Goal: Information Seeking & Learning: Learn about a topic

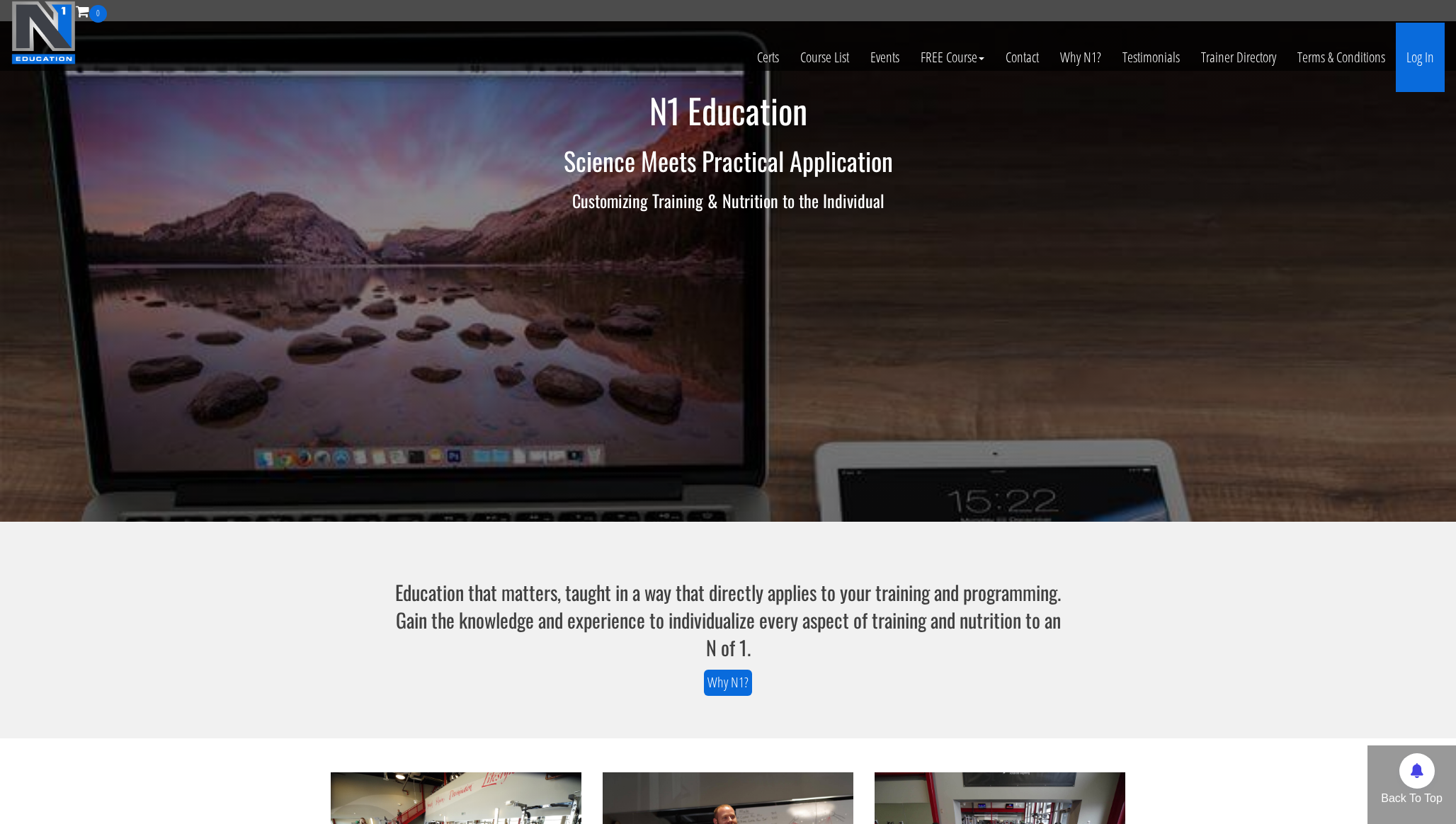
click at [1429, 65] on link "Log In" at bounding box center [1420, 57] width 49 height 70
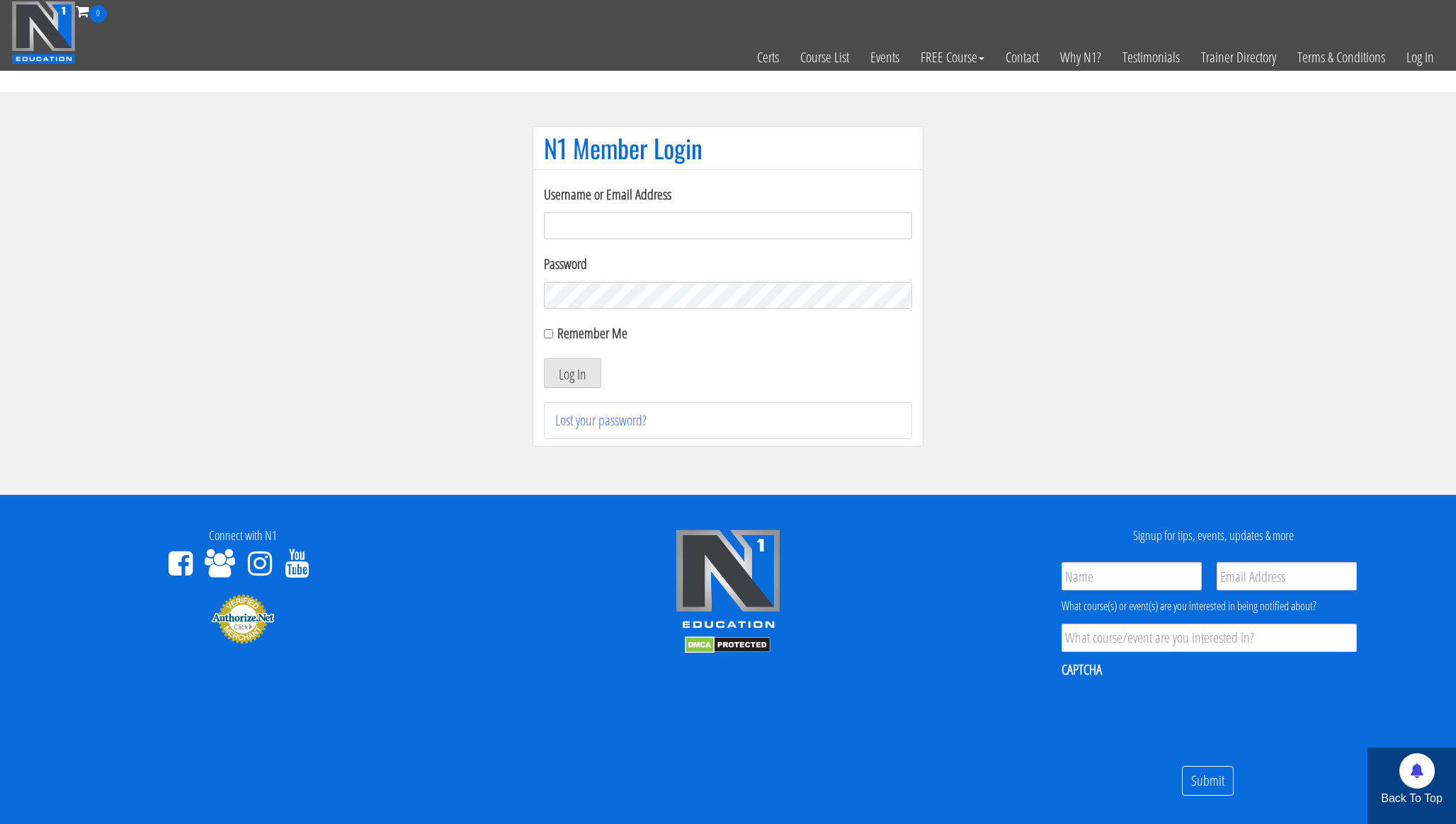
click at [664, 229] on input "Username or Email Address" at bounding box center [728, 226] width 369 height 27
type input "[EMAIL_ADDRESS][DOMAIN_NAME]"
click at [577, 383] on button "Log In" at bounding box center [573, 373] width 58 height 30
click at [549, 335] on input "Remember Me" at bounding box center [548, 333] width 9 height 9
checkbox input "true"
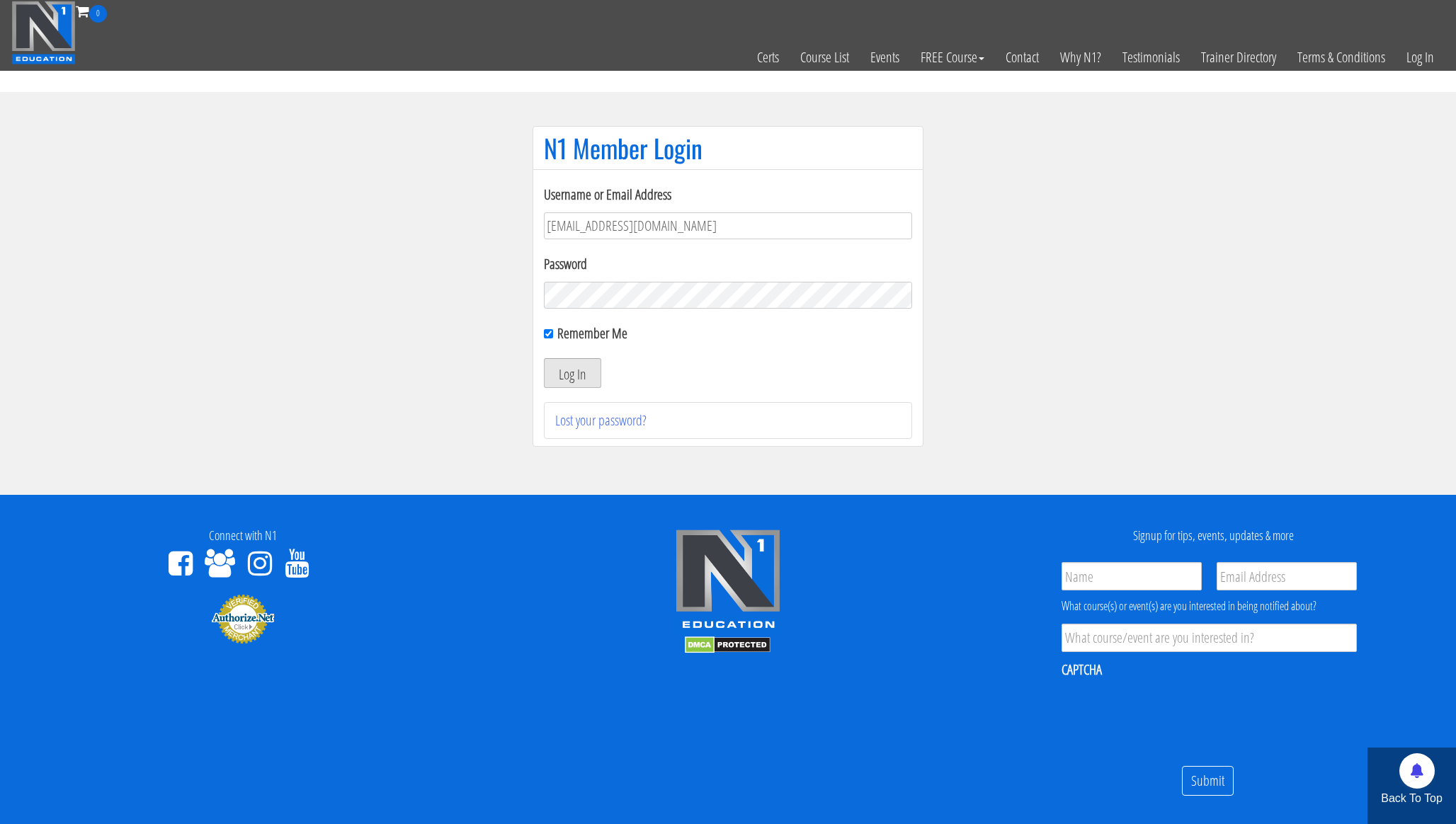
click at [565, 369] on button "Log In" at bounding box center [573, 373] width 58 height 30
click at [544, 358] on button "Log In" at bounding box center [573, 373] width 58 height 30
click at [568, 374] on button "Log In" at bounding box center [573, 373] width 58 height 30
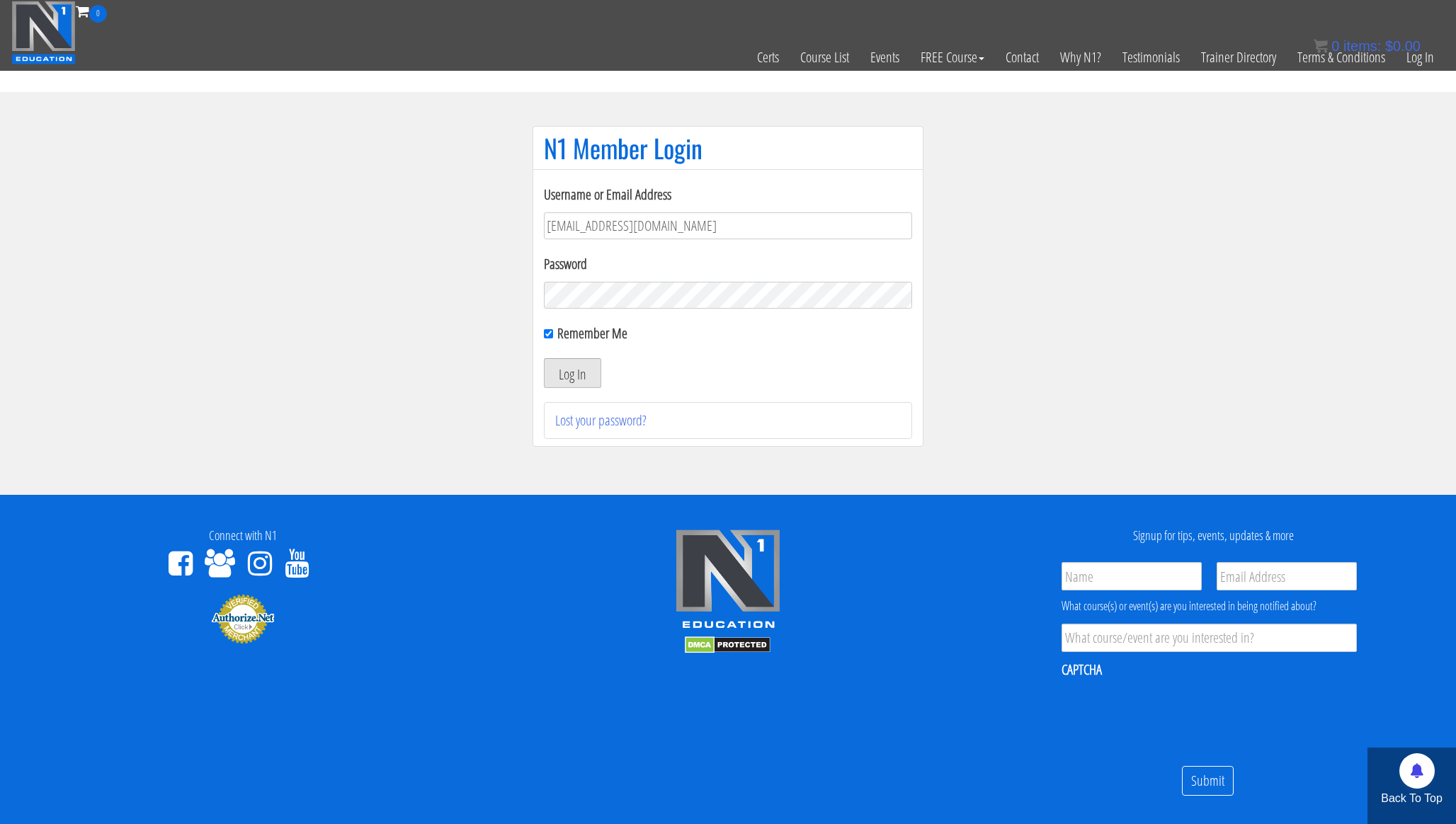
click at [568, 374] on button "Log In" at bounding box center [573, 373] width 58 height 30
click at [565, 375] on button "Log In" at bounding box center [573, 373] width 58 height 30
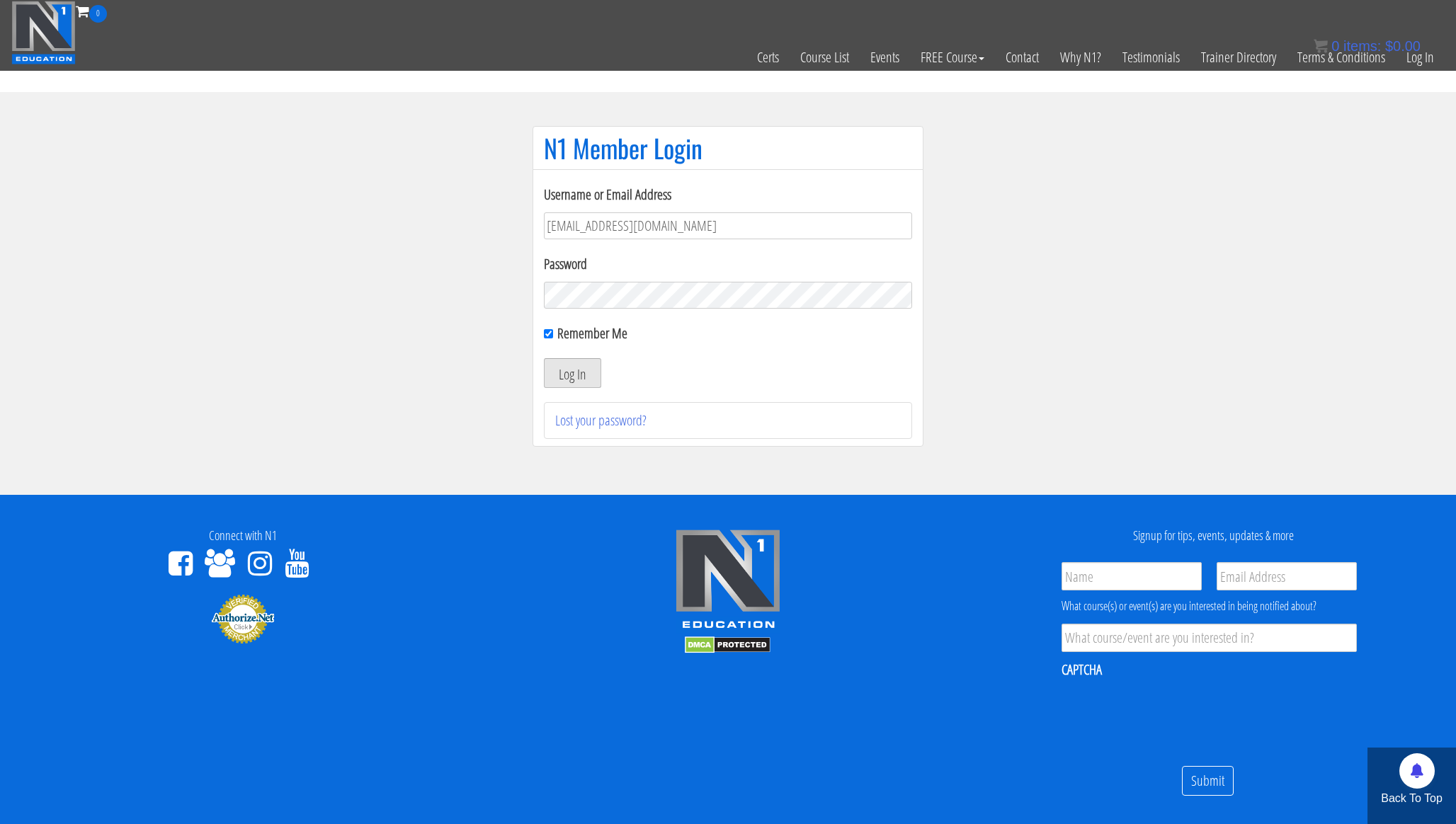
click at [565, 375] on button "Log In" at bounding box center [573, 373] width 58 height 30
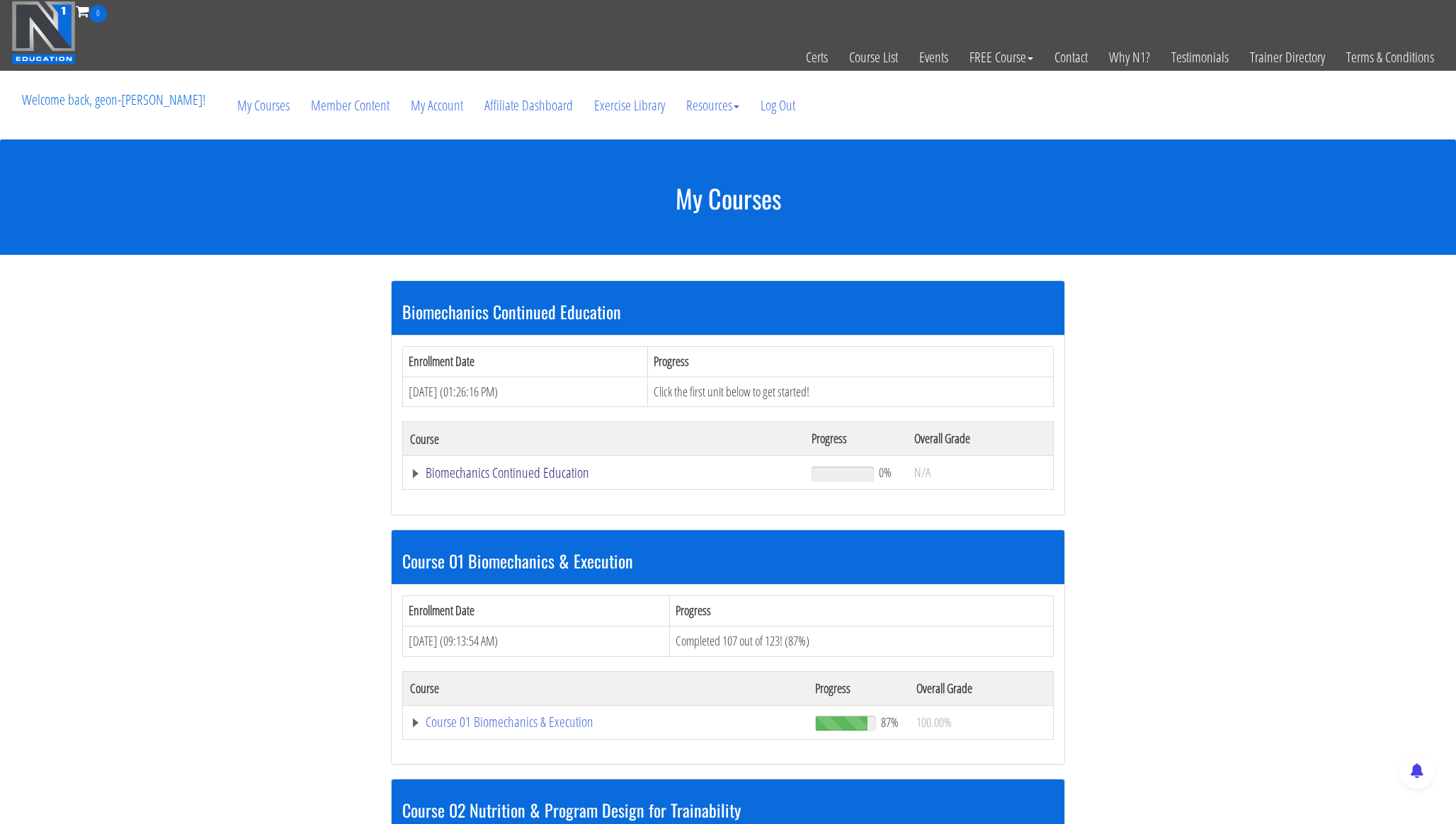
click at [494, 480] on link "Biomechanics Continued Education" at bounding box center [604, 473] width 387 height 14
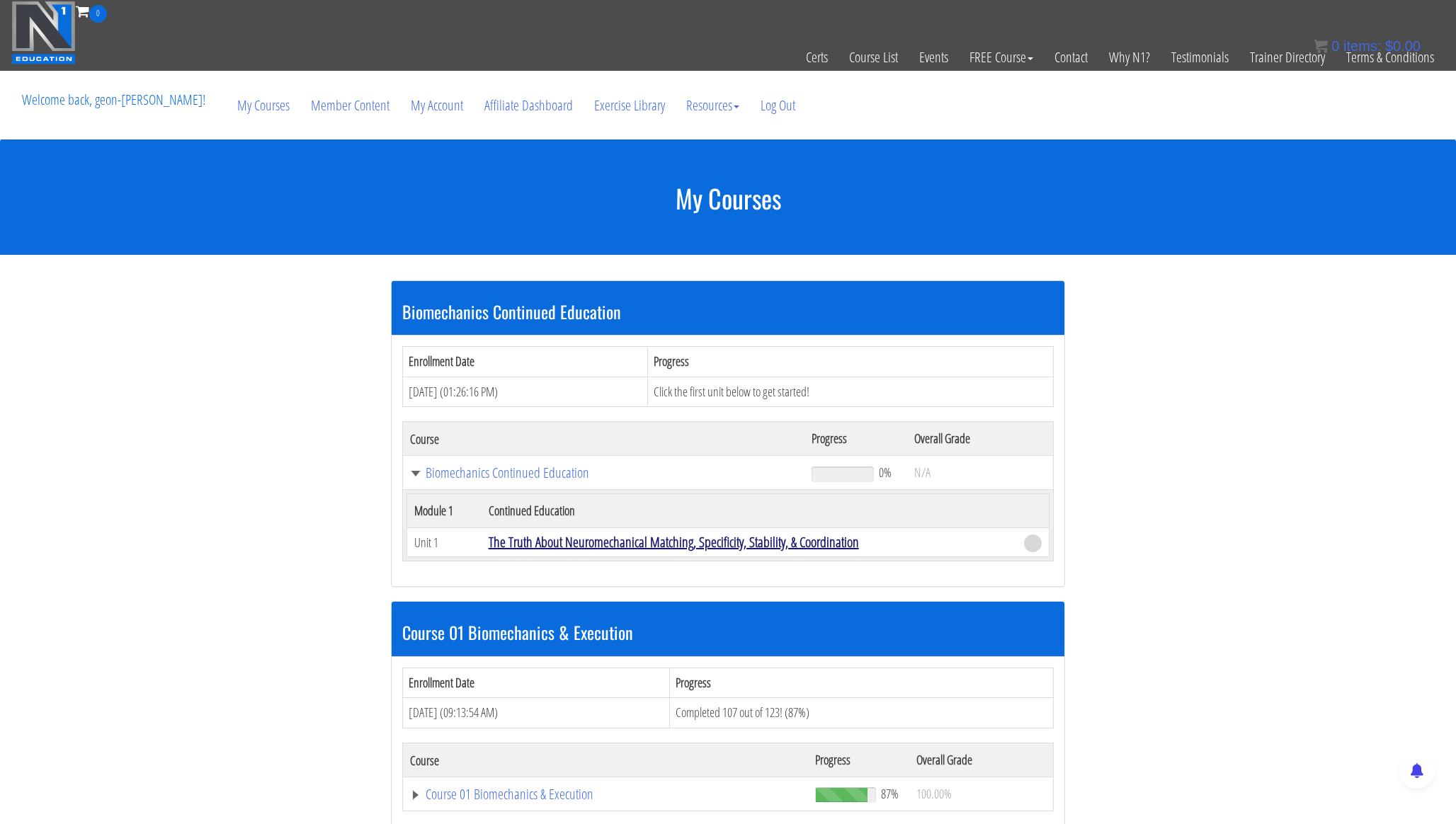
click at [532, 549] on link "The Truth About Neuromechanical Matching, Specificity, Stability, & Coordination" at bounding box center [674, 542] width 370 height 19
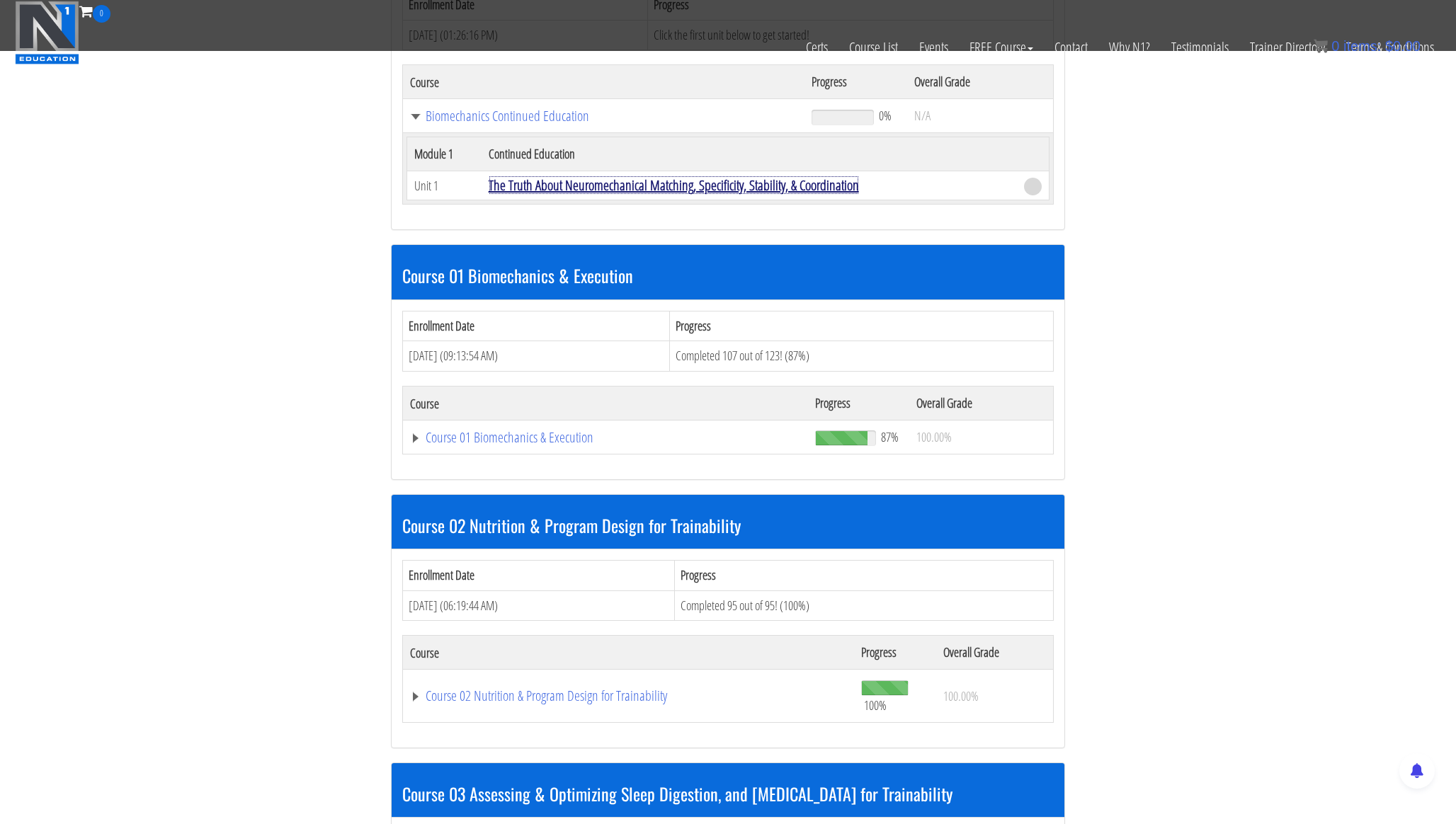
scroll to position [281, 0]
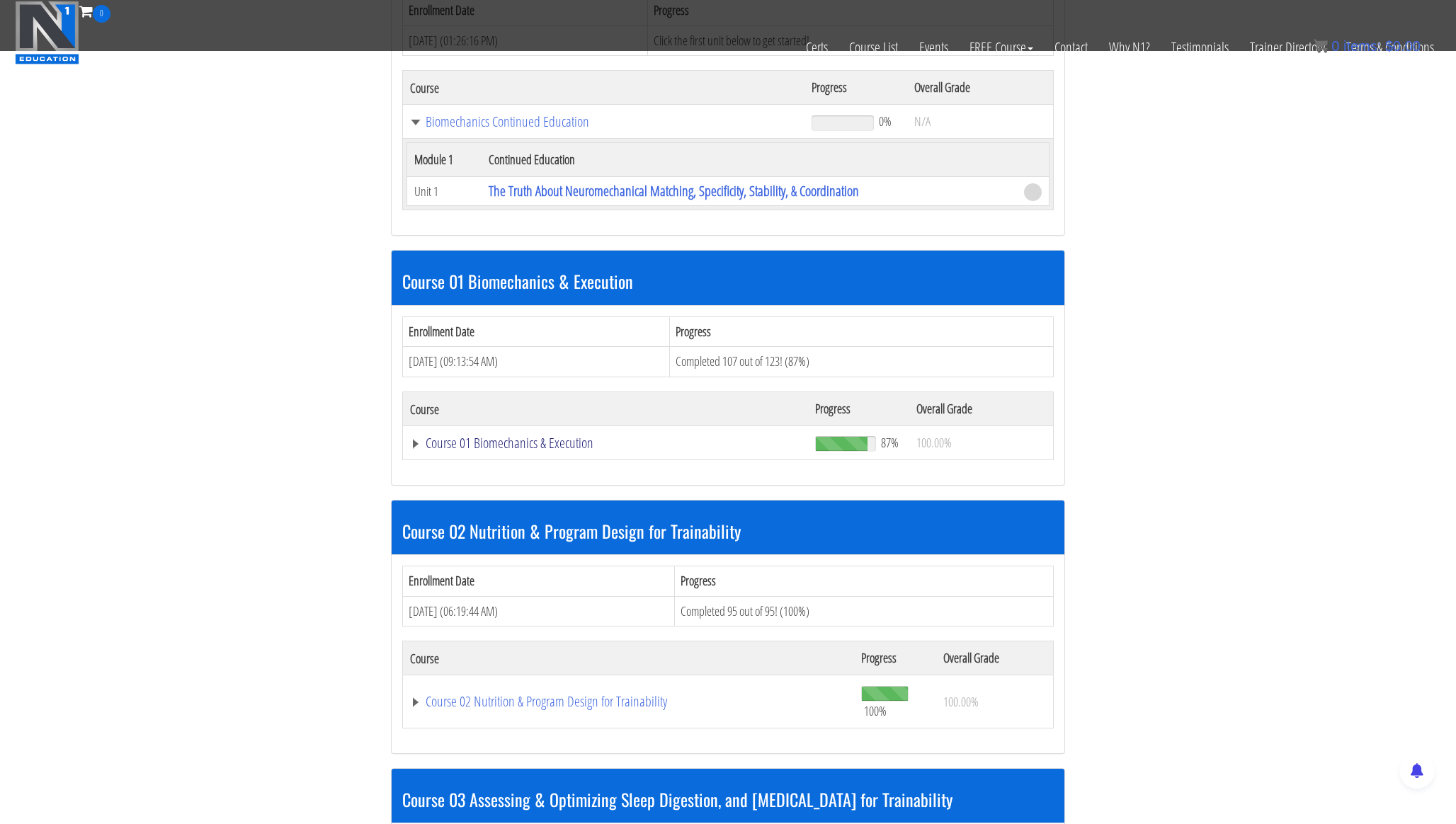
click at [536, 447] on link "Course 01 Biomechanics & Execution" at bounding box center [605, 443] width 391 height 14
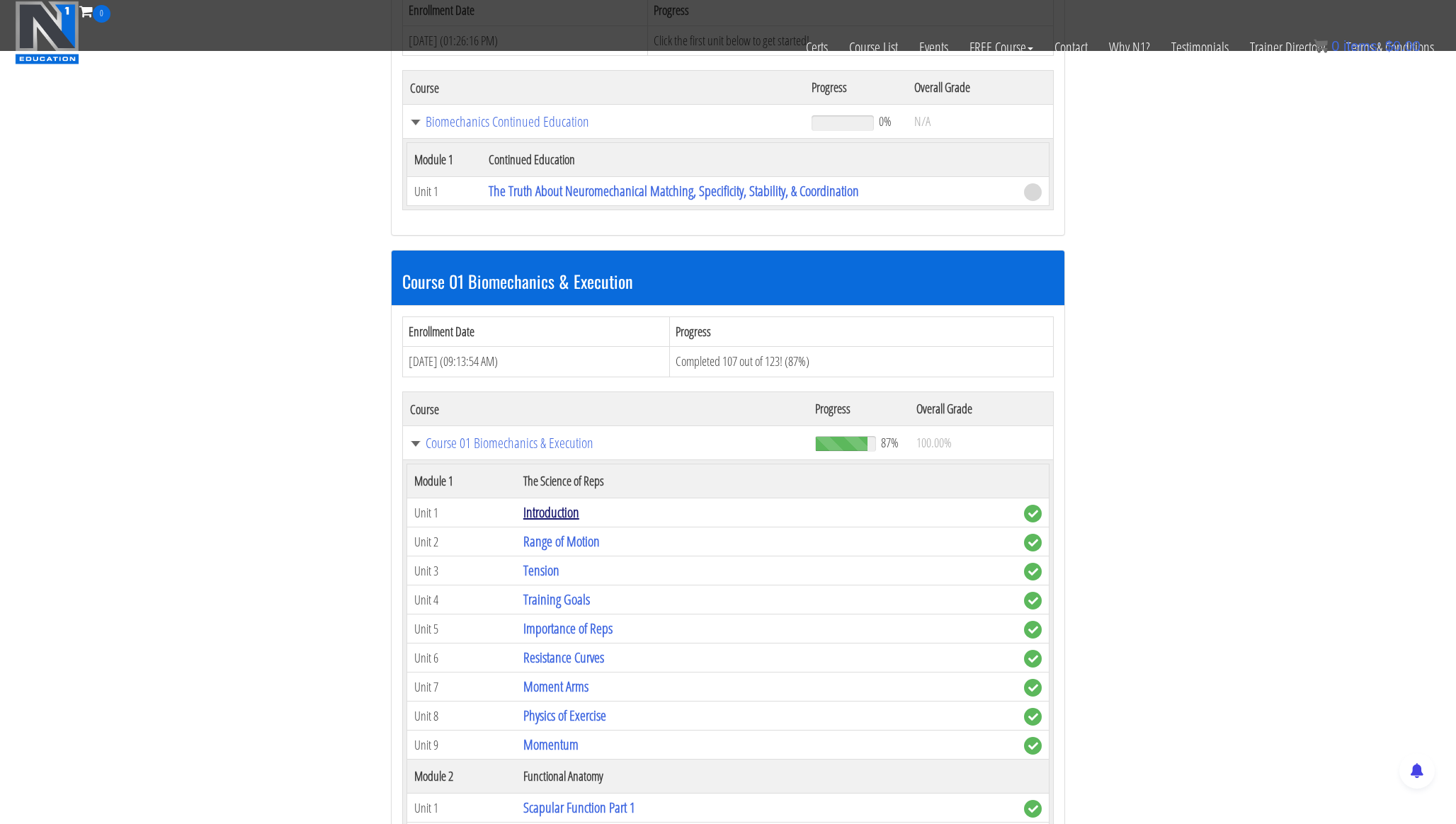
click at [556, 512] on link "Introduction" at bounding box center [551, 512] width 56 height 19
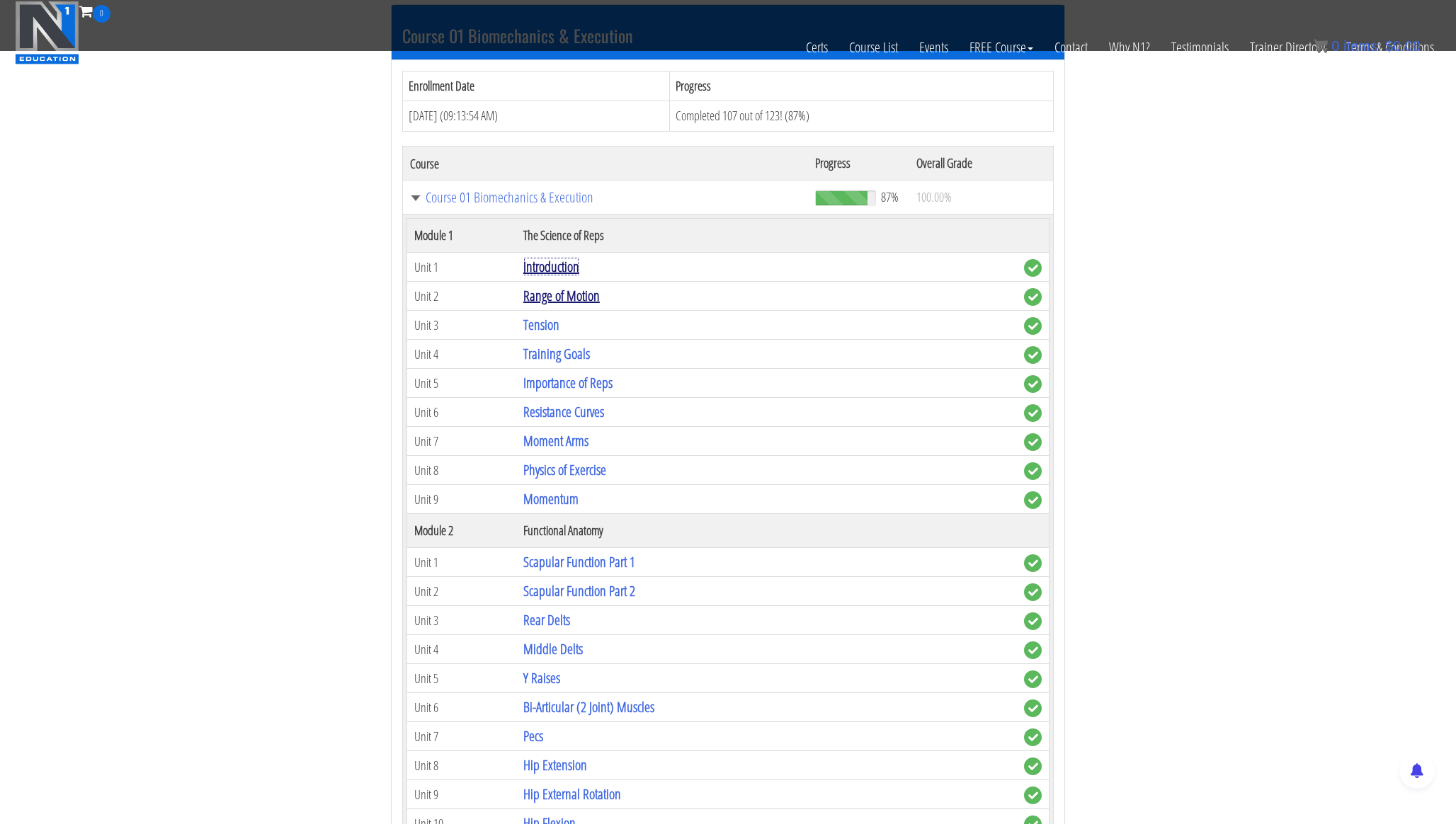
scroll to position [530, 0]
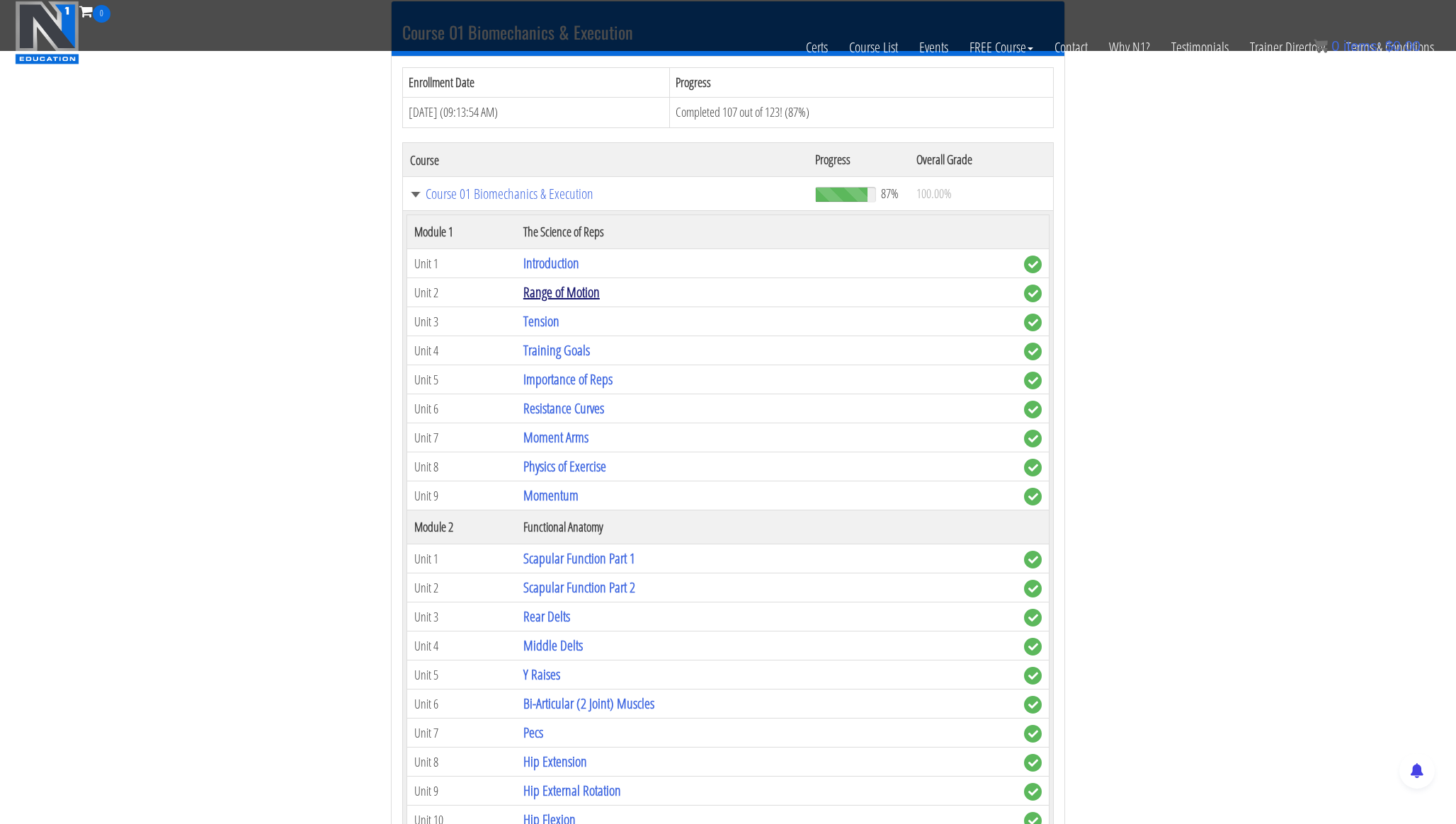
click at [574, 294] on link "Range of Motion" at bounding box center [561, 292] width 77 height 19
click at [565, 300] on link "Range of Motion" at bounding box center [561, 292] width 77 height 19
click at [568, 299] on link "Range of Motion" at bounding box center [561, 292] width 77 height 19
click at [574, 298] on link "Range of Motion" at bounding box center [561, 292] width 77 height 19
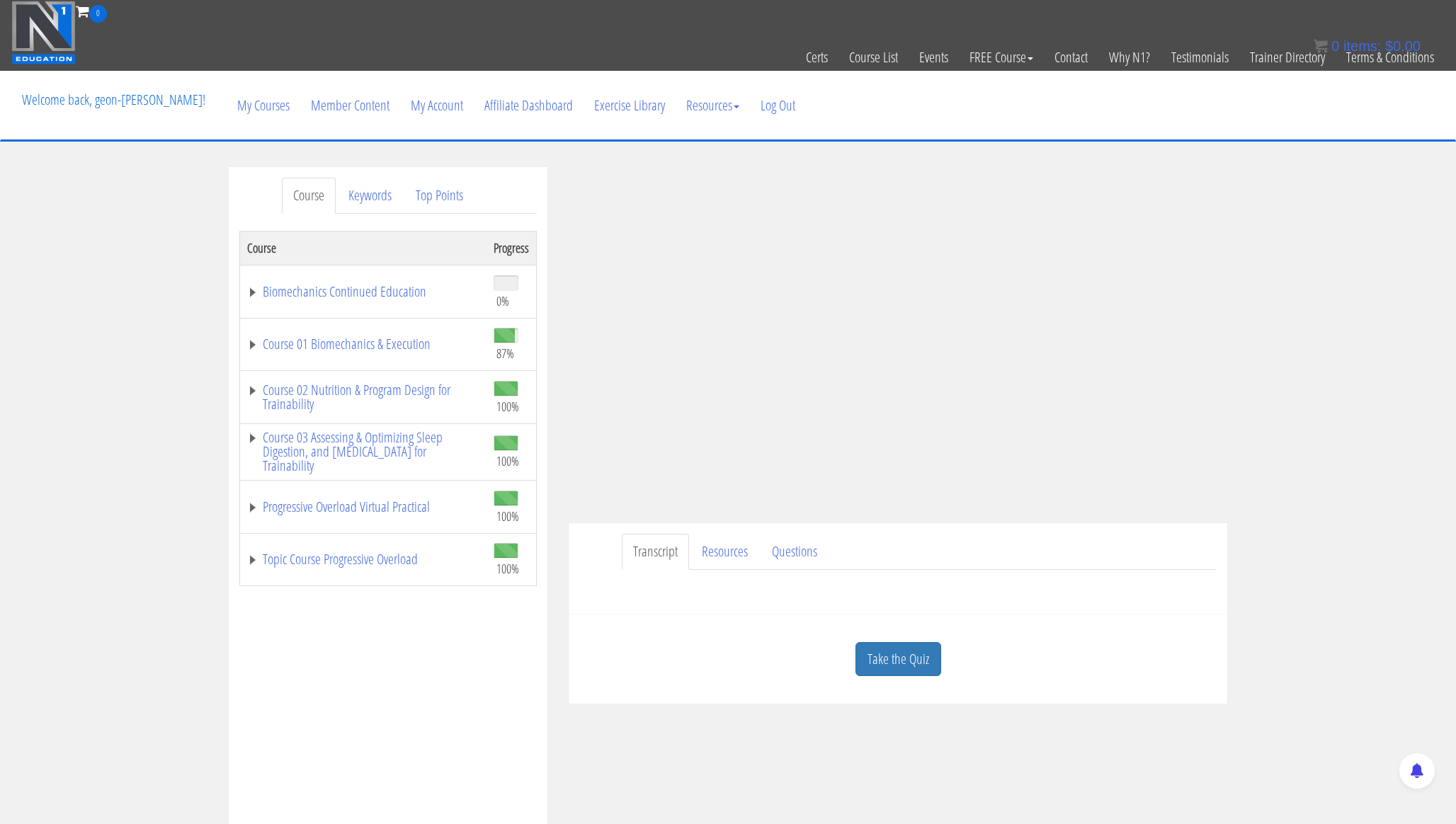
click at [325, 305] on td "Biomechanics Continued Education" at bounding box center [363, 292] width 247 height 53
click at [341, 290] on link "Biomechanics Continued Education" at bounding box center [363, 292] width 232 height 14
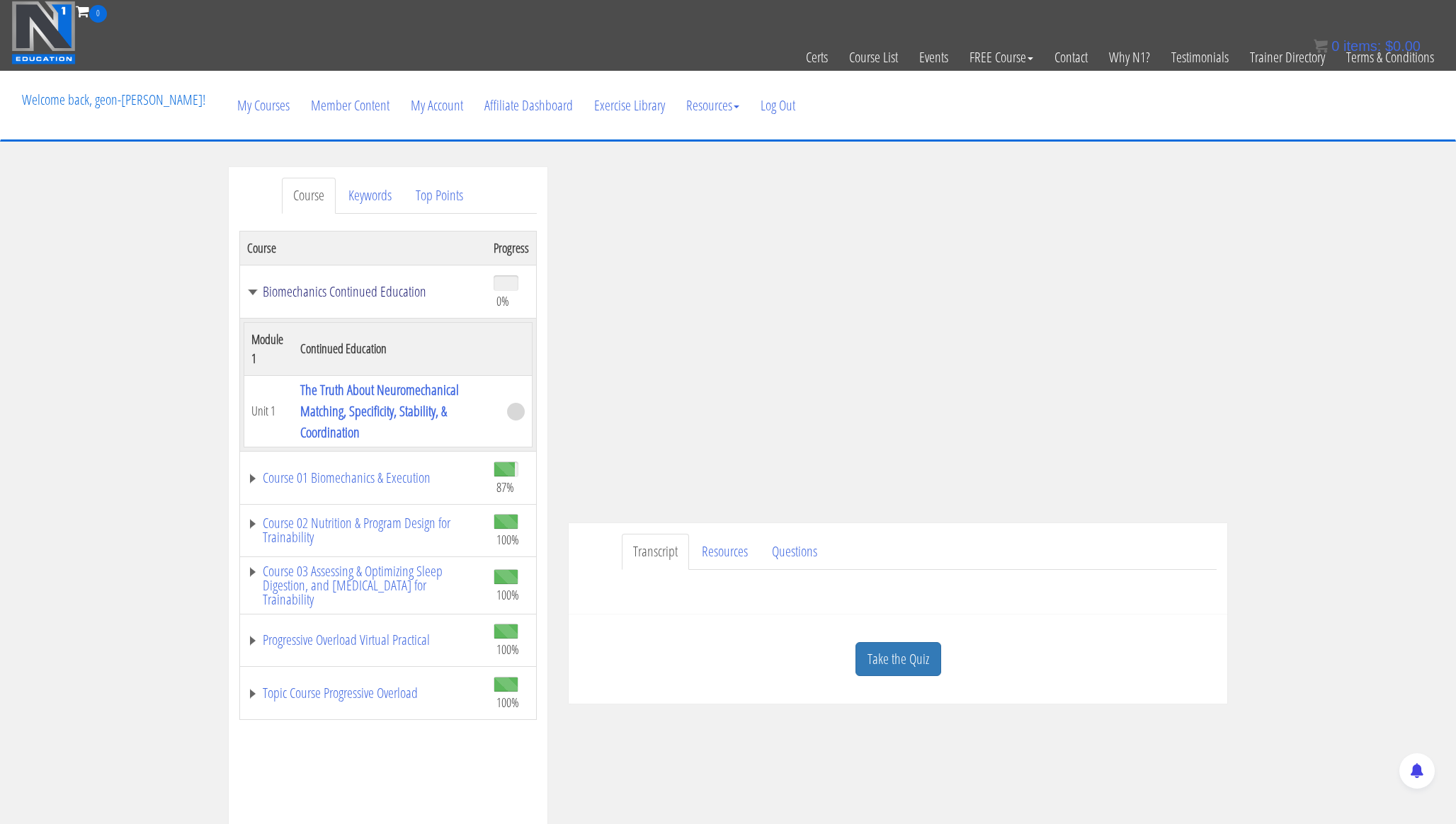
click at [341, 293] on link "Biomechanics Continued Education" at bounding box center [363, 292] width 232 height 14
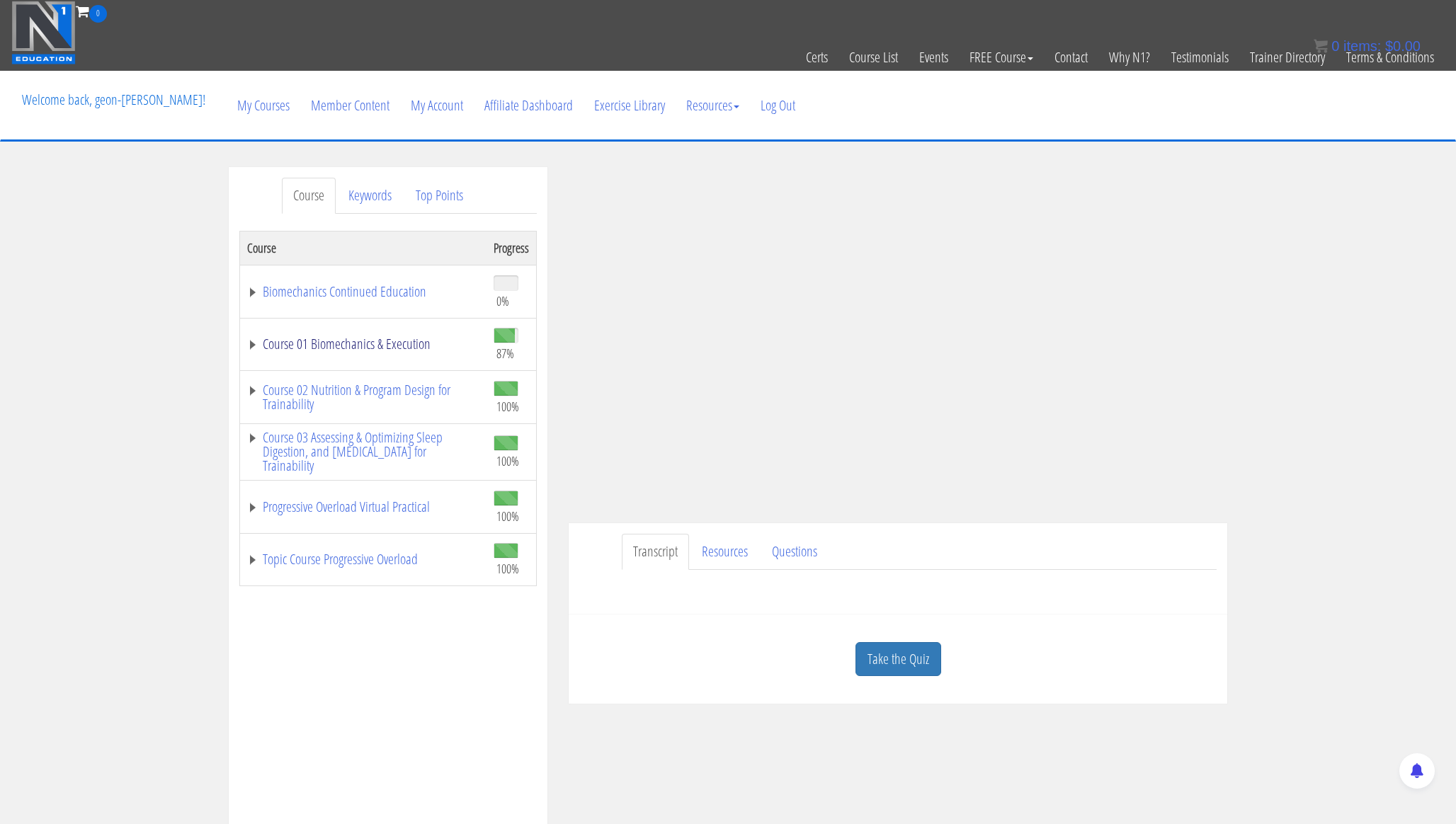
click at [342, 344] on link "Course 01 Biomechanics & Execution" at bounding box center [363, 344] width 232 height 14
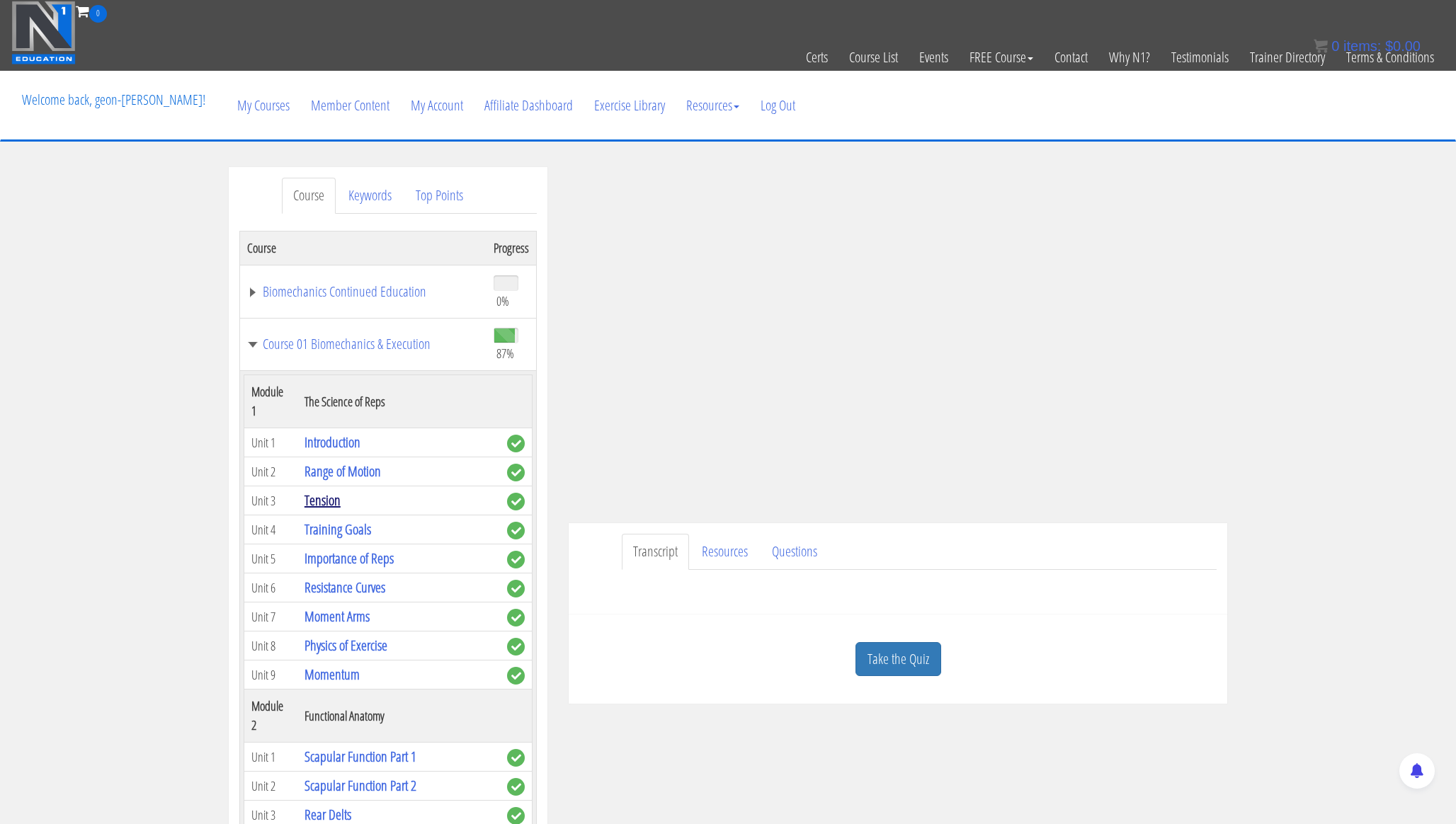
click at [323, 491] on link "Tension" at bounding box center [323, 500] width 36 height 19
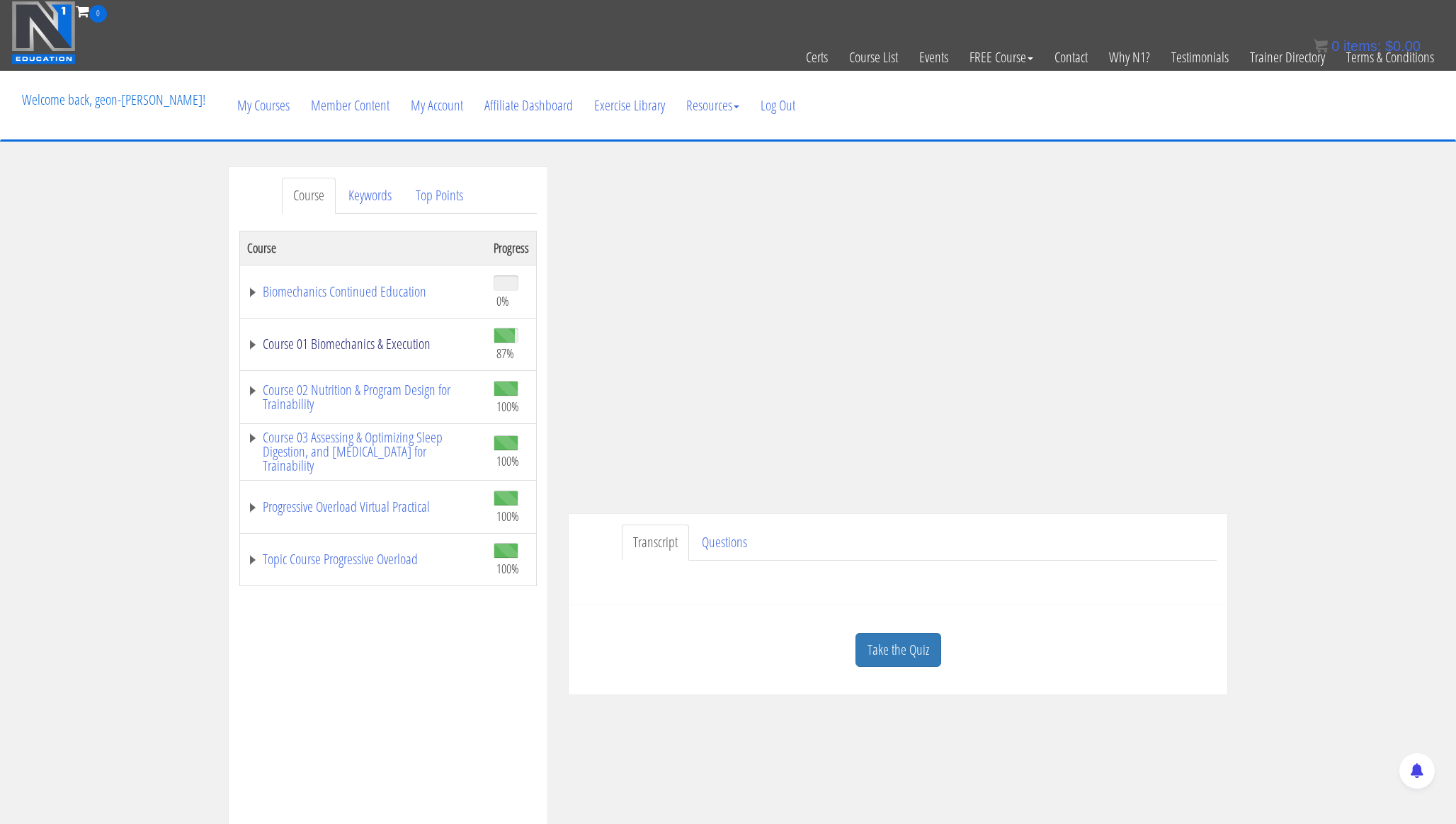
click at [368, 341] on link "Course 01 Biomechanics & Execution" at bounding box center [363, 344] width 232 height 14
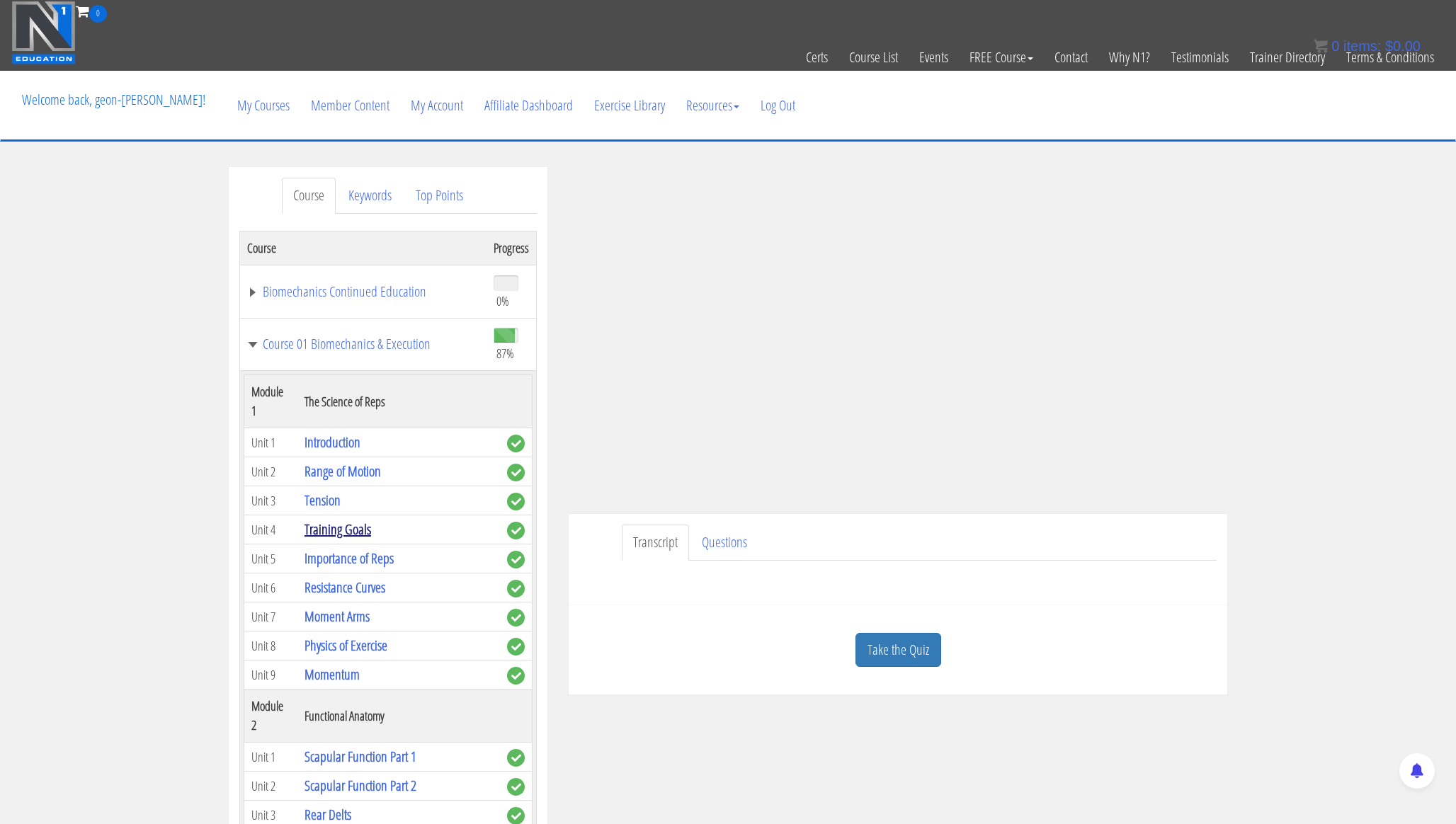
click at [341, 520] on link "Training Goals" at bounding box center [338, 530] width 66 height 19
click at [342, 520] on link "Training Goals" at bounding box center [338, 530] width 66 height 19
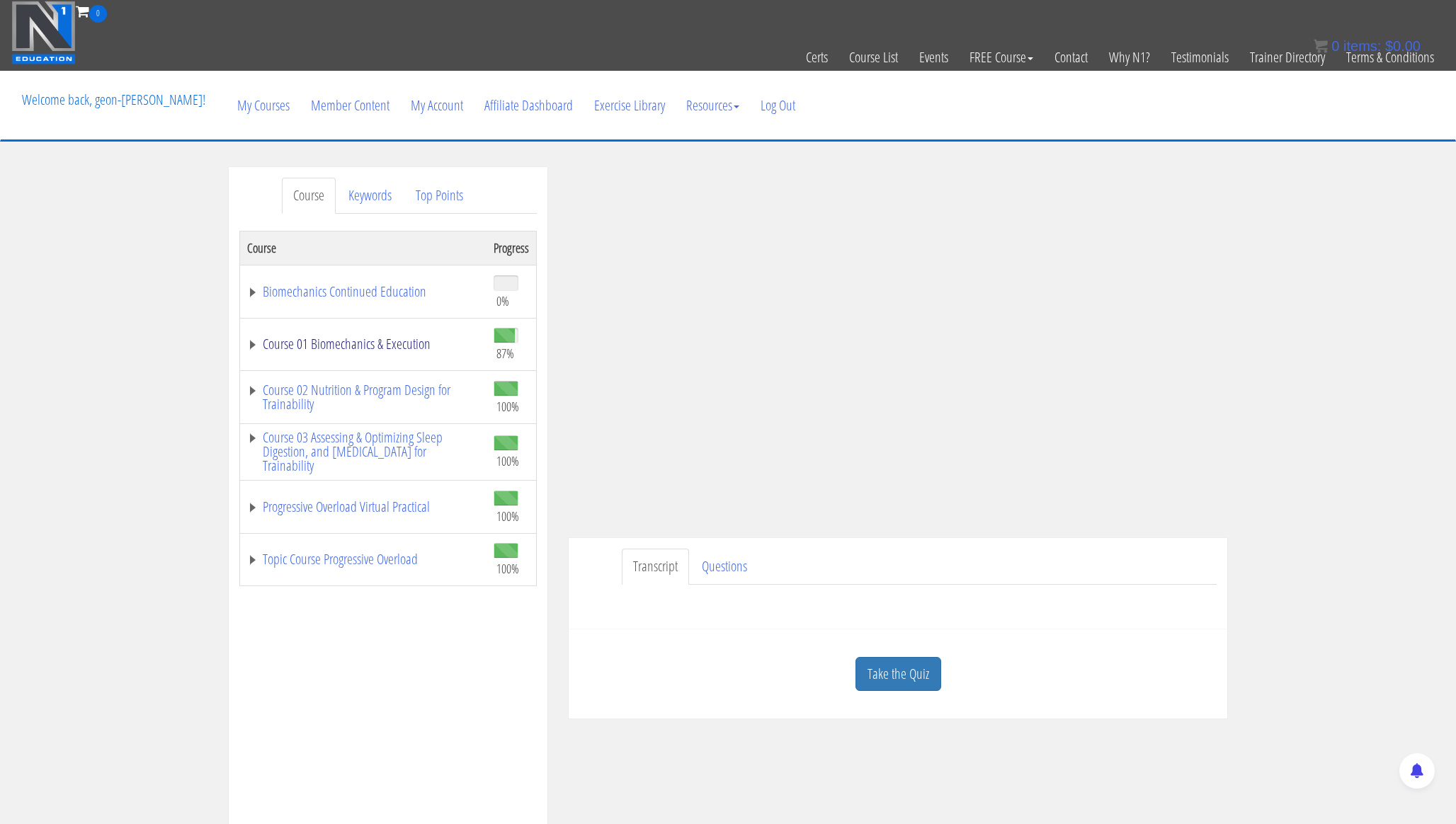
click at [367, 342] on link "Course 01 Biomechanics & Execution" at bounding box center [363, 344] width 232 height 14
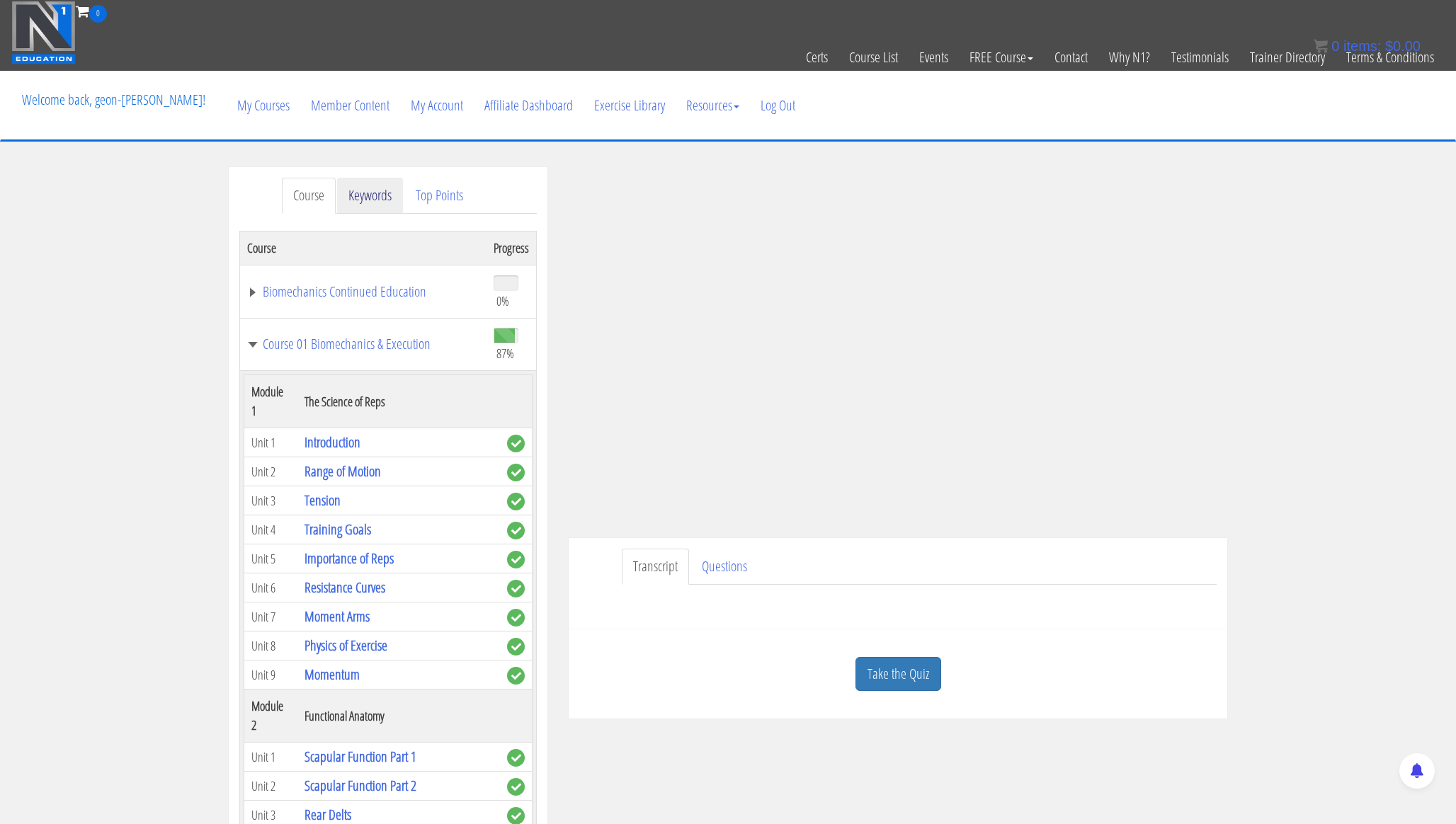
click at [371, 192] on link "Keywords" at bounding box center [369, 195] width 65 height 36
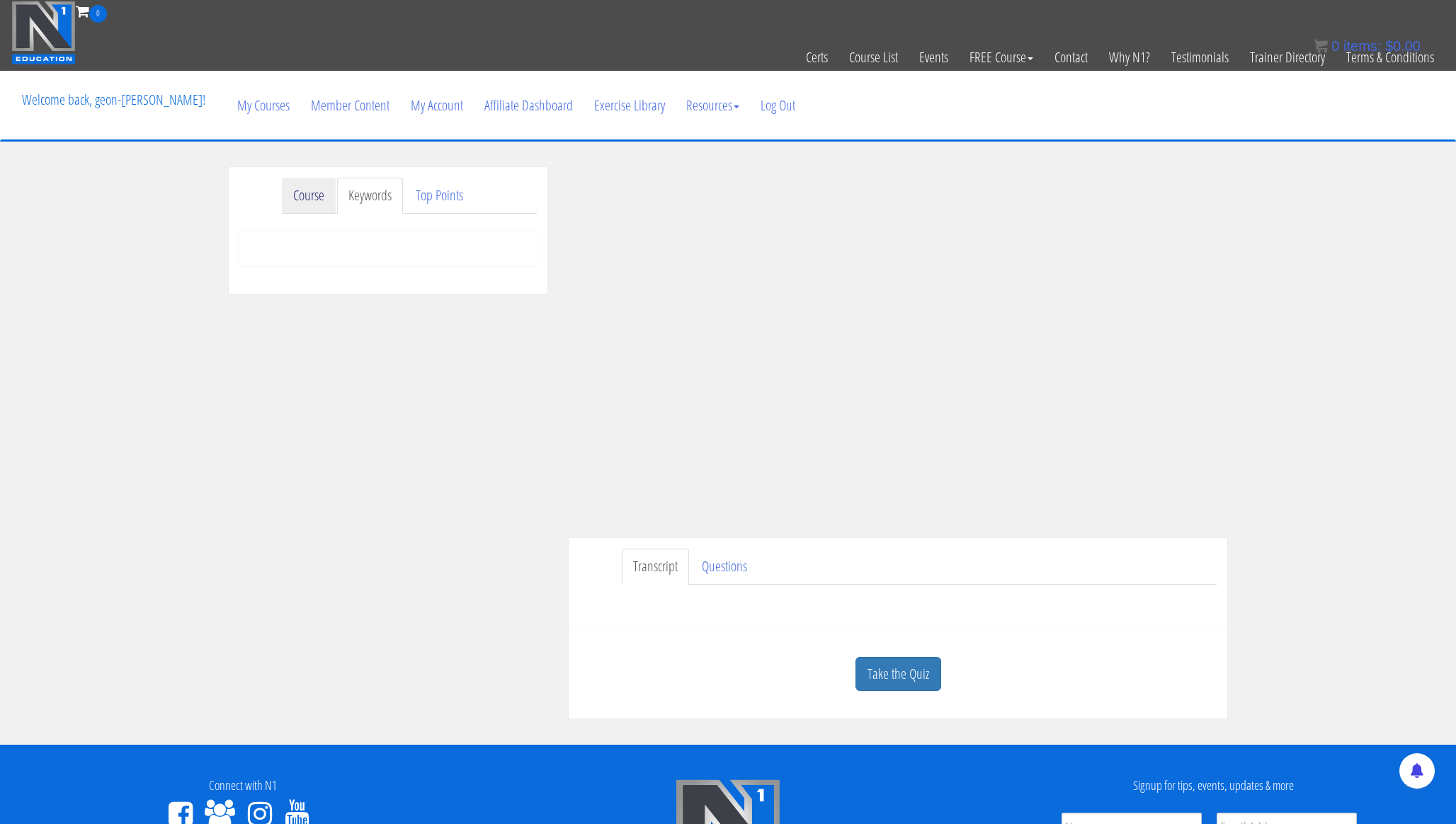
click at [301, 192] on link "Course" at bounding box center [308, 195] width 54 height 36
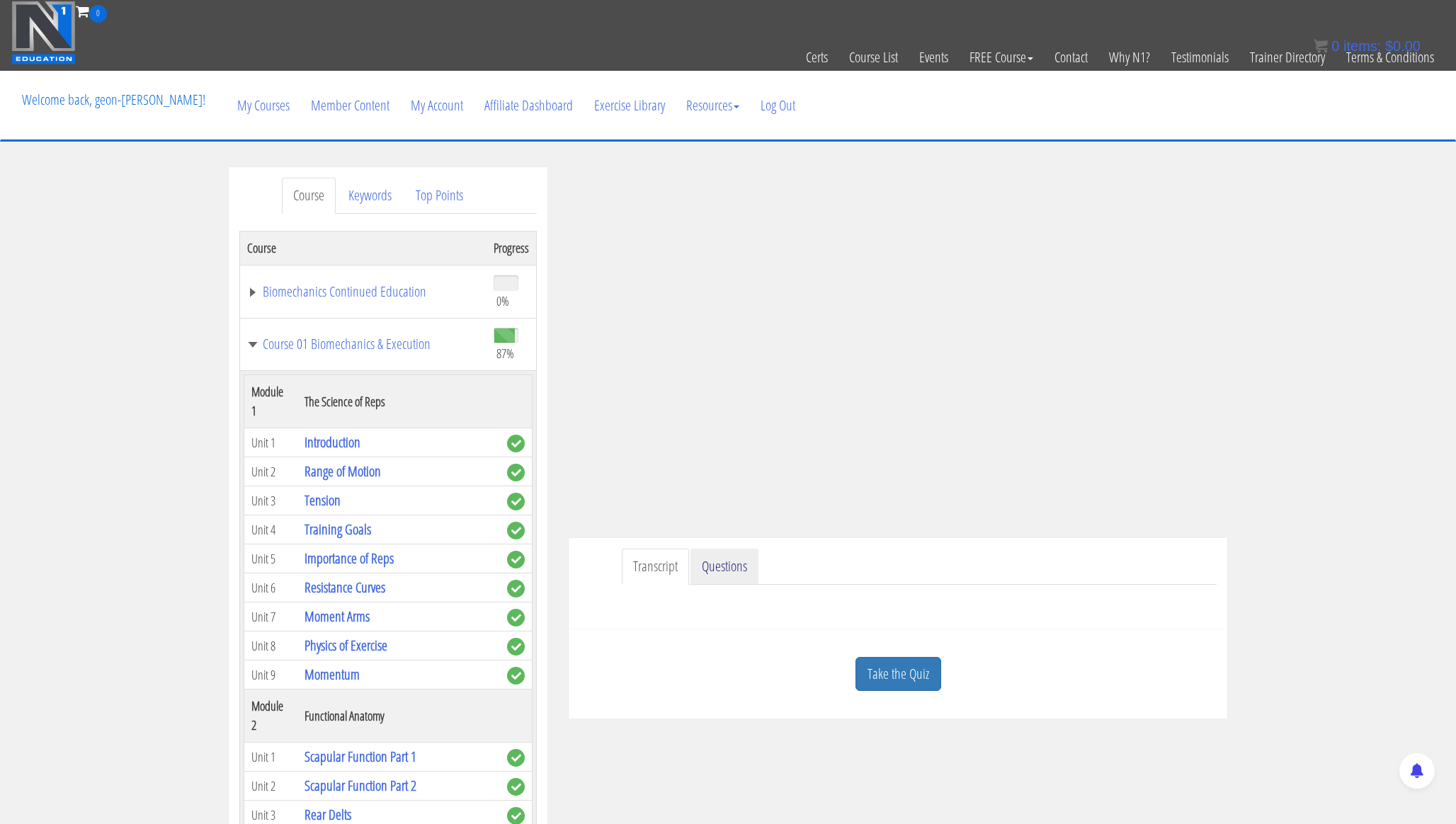
click at [732, 561] on link "Questions" at bounding box center [724, 567] width 68 height 36
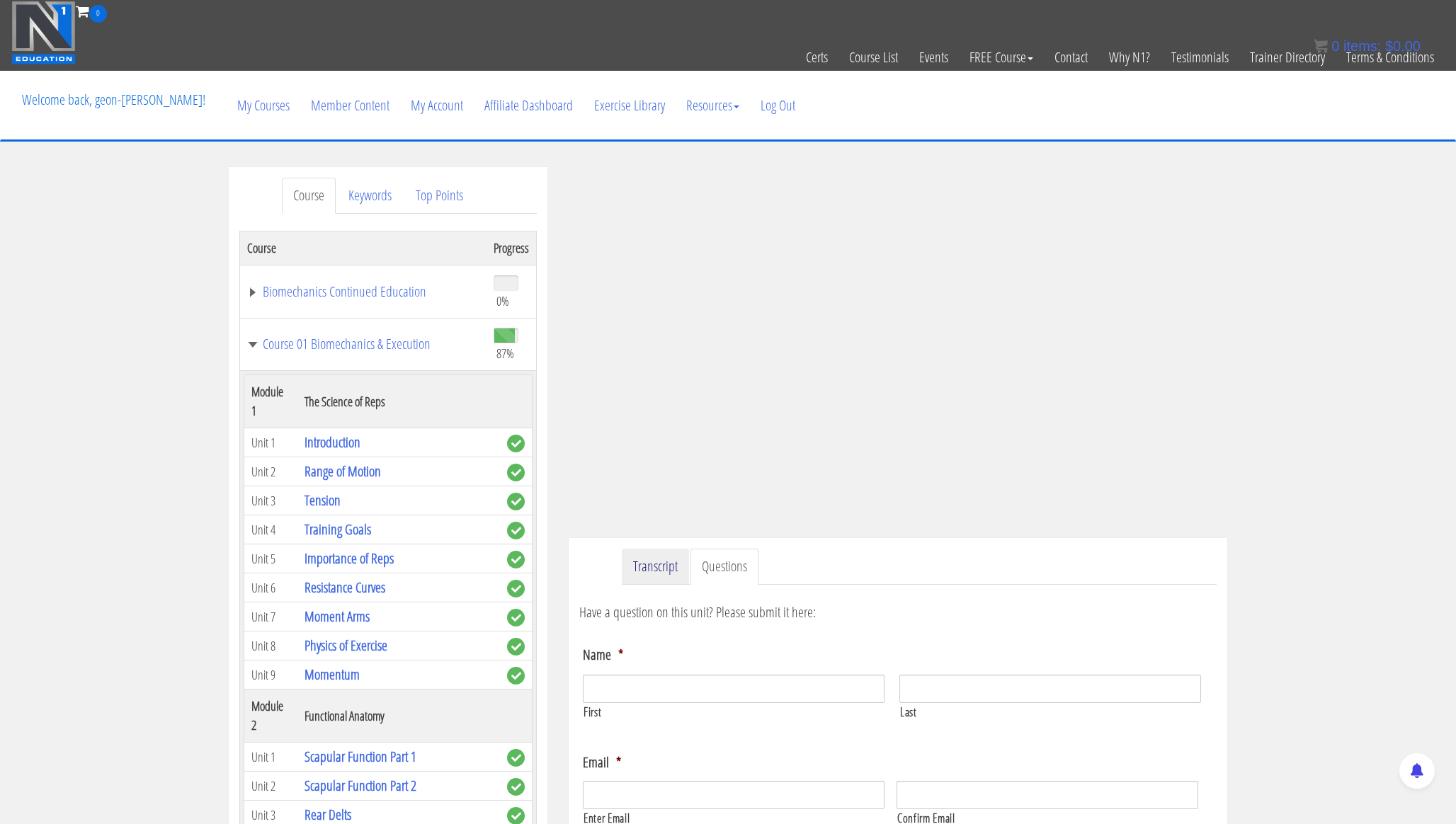
click at [647, 565] on link "Transcript" at bounding box center [655, 567] width 67 height 36
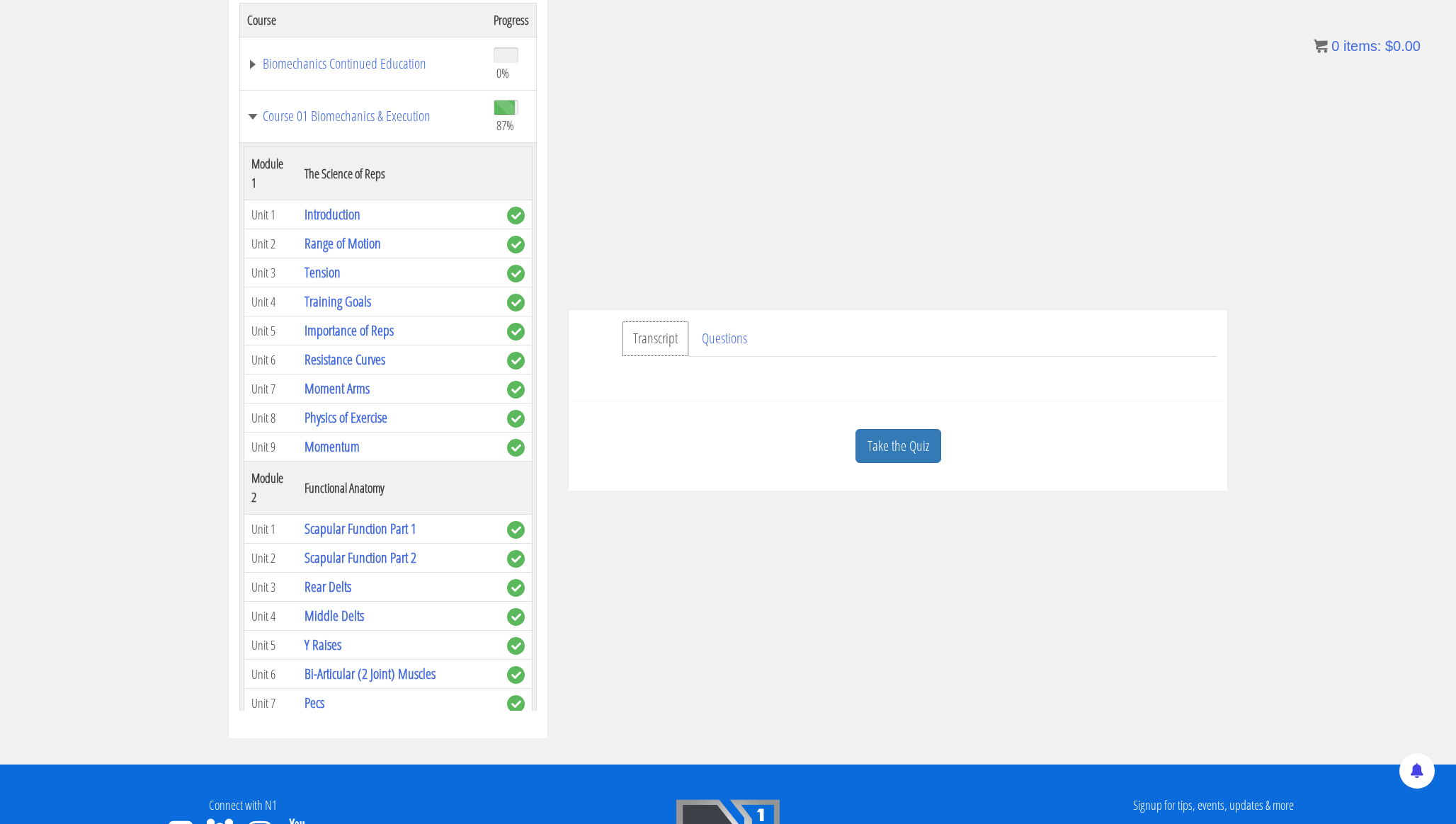
scroll to position [232, 0]
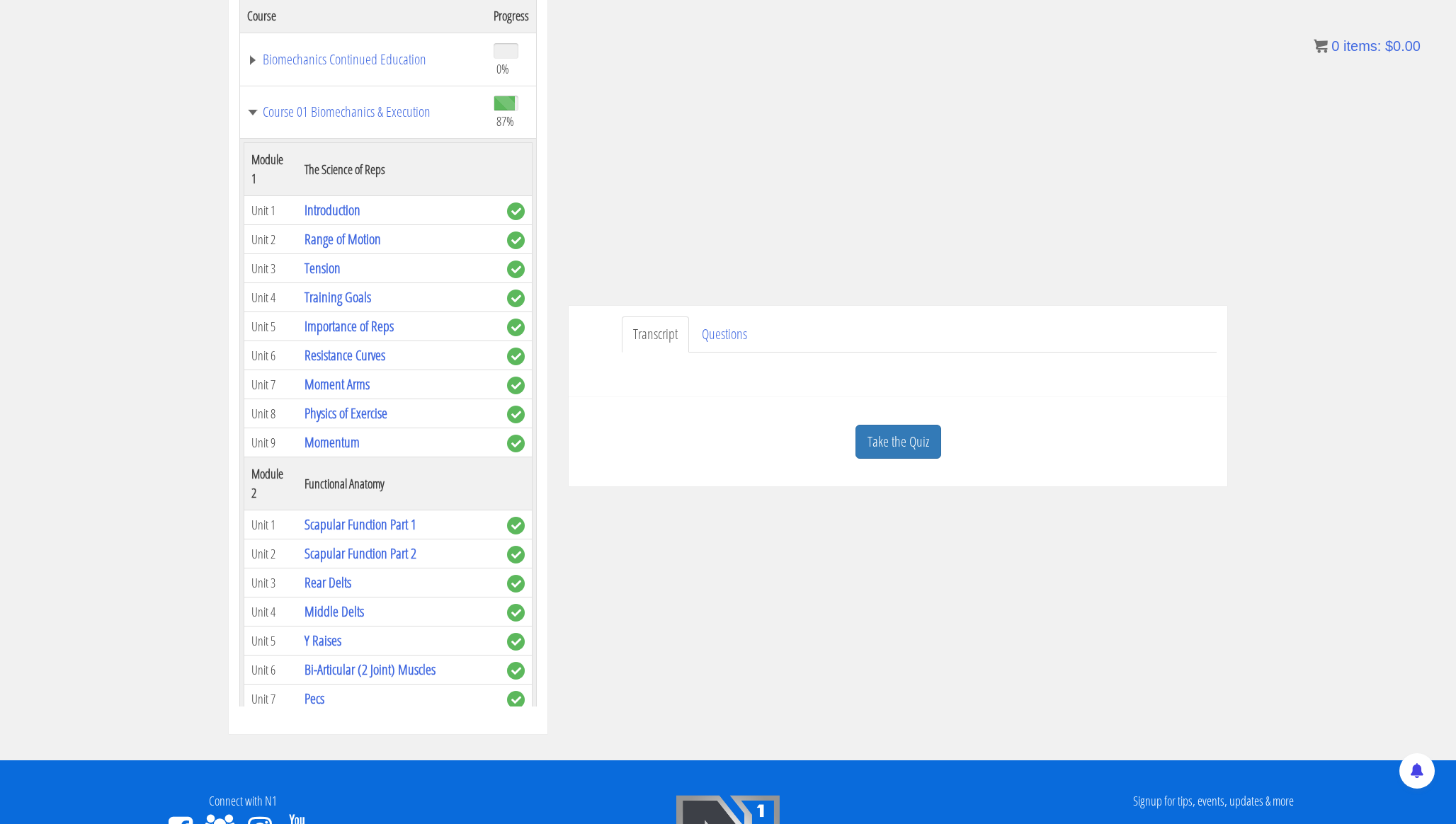
drag, startPoint x: 686, startPoint y: 381, endPoint x: 874, endPoint y: 422, distance: 192.4
click at [874, 423] on div "geon young han ustinno@hotmail.com 2025-10-08 121.166.23.89 Transcript Question…" at bounding box center [898, 210] width 680 height 552
click at [772, 373] on div "Have a question on this unit? Please submit it here: Name * First Last Email * *" at bounding box center [898, 369] width 637 height 34
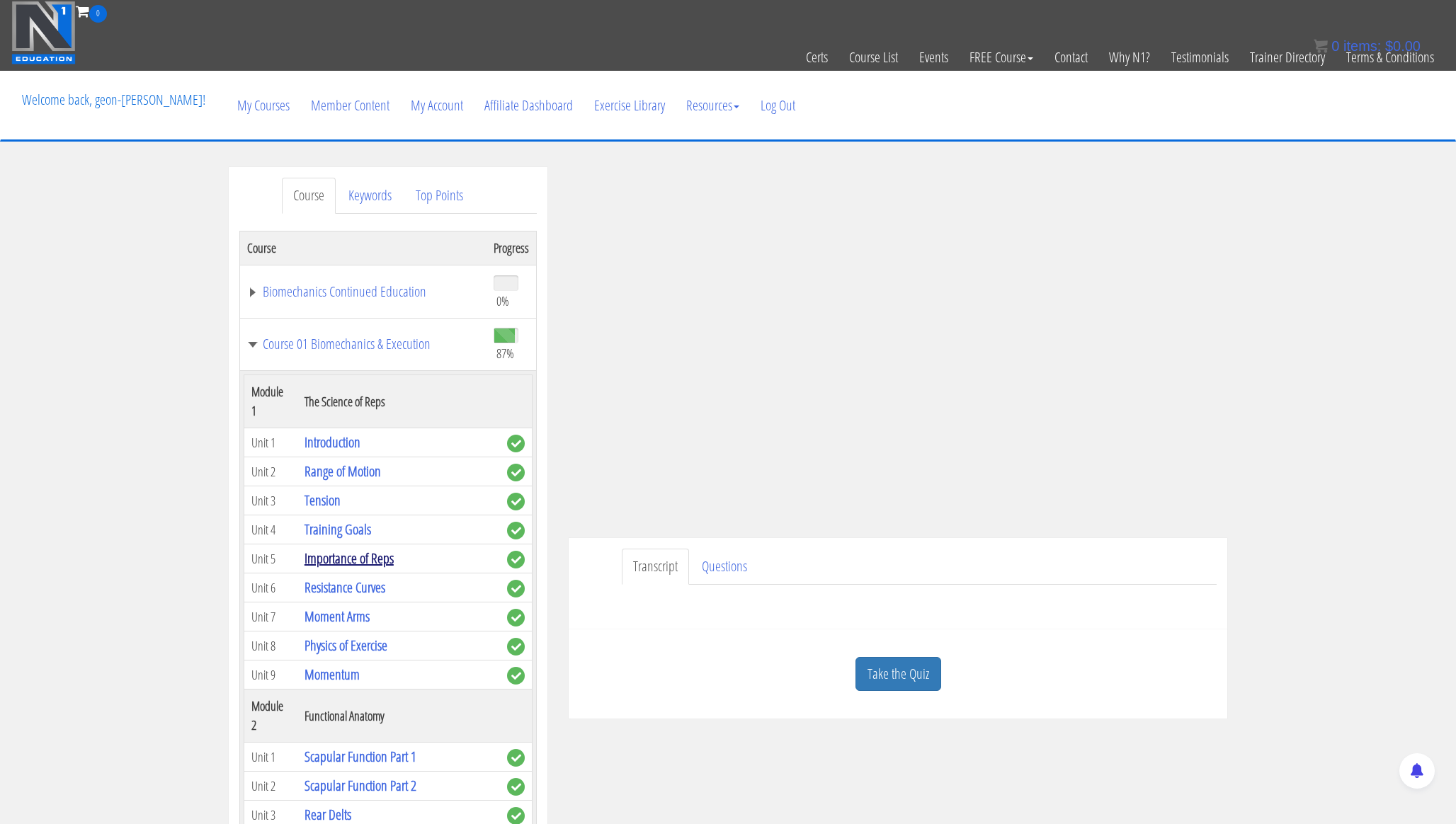
click at [344, 548] on link "Importance of Reps" at bounding box center [350, 558] width 90 height 19
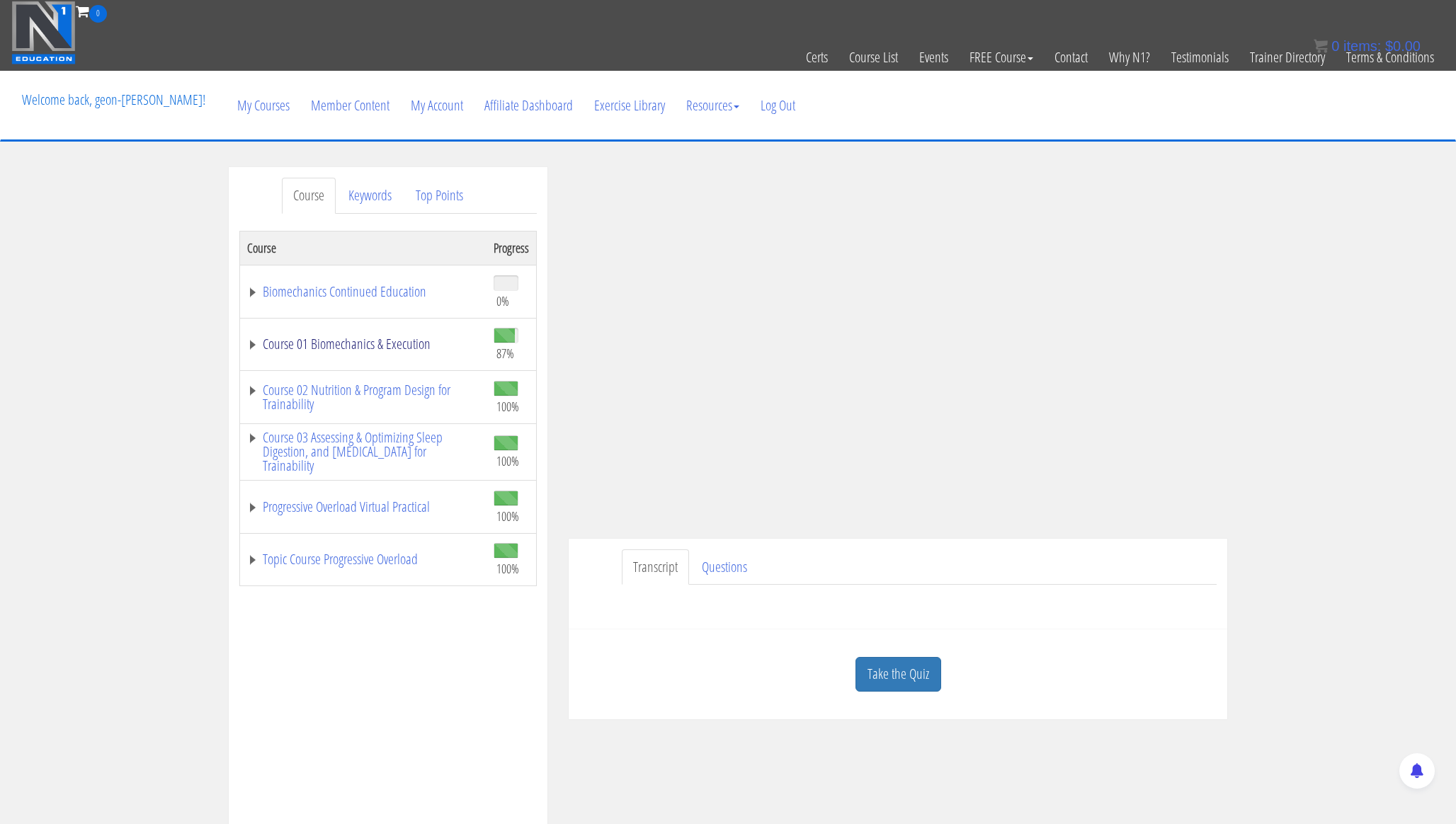
click at [392, 349] on link "Course 01 Biomechanics & Execution" at bounding box center [363, 344] width 232 height 14
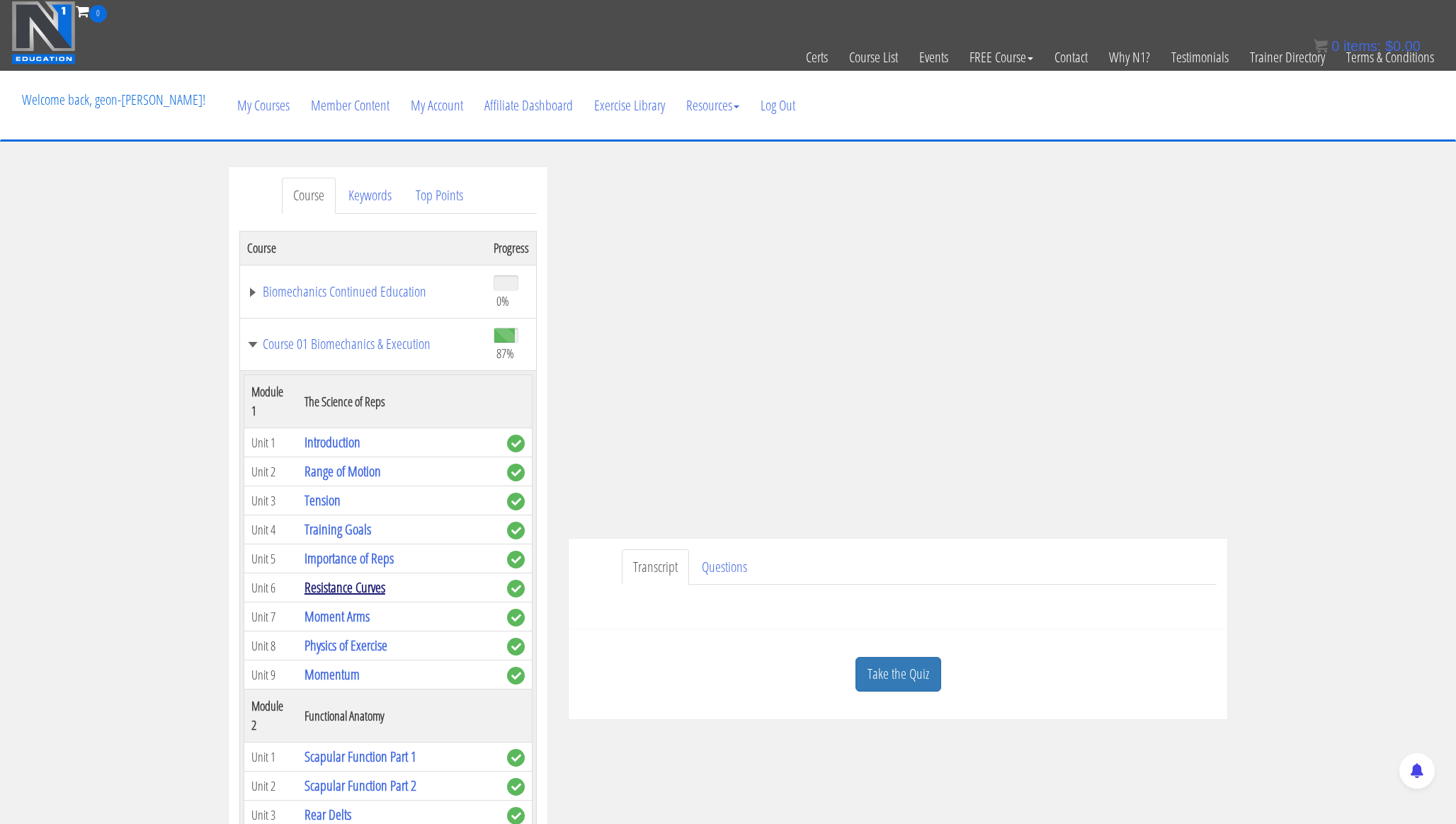
click at [375, 578] on link "Resistance Curves" at bounding box center [345, 587] width 81 height 19
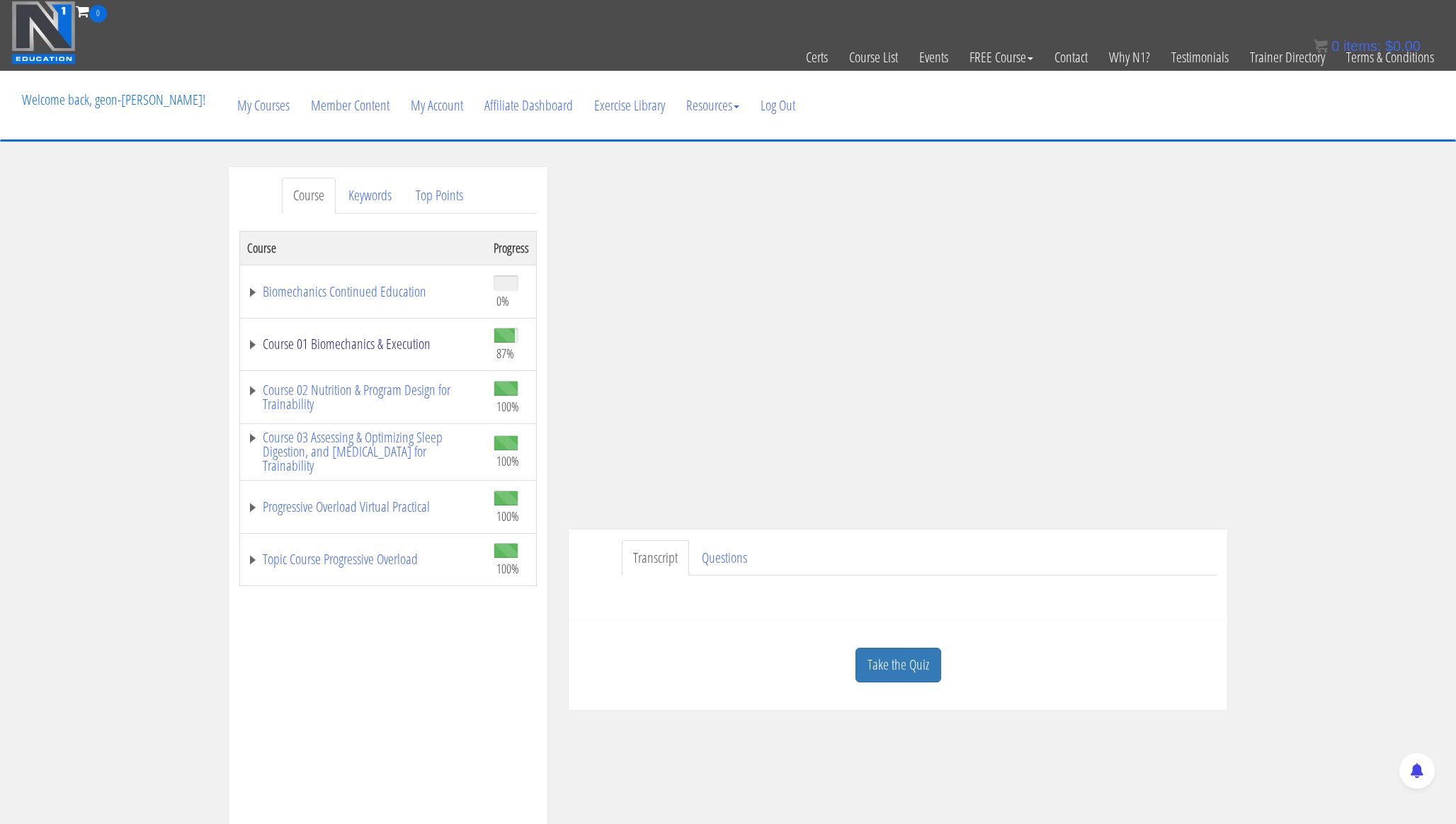
click at [362, 343] on link "Course 01 Biomechanics & Execution" at bounding box center [363, 344] width 232 height 14
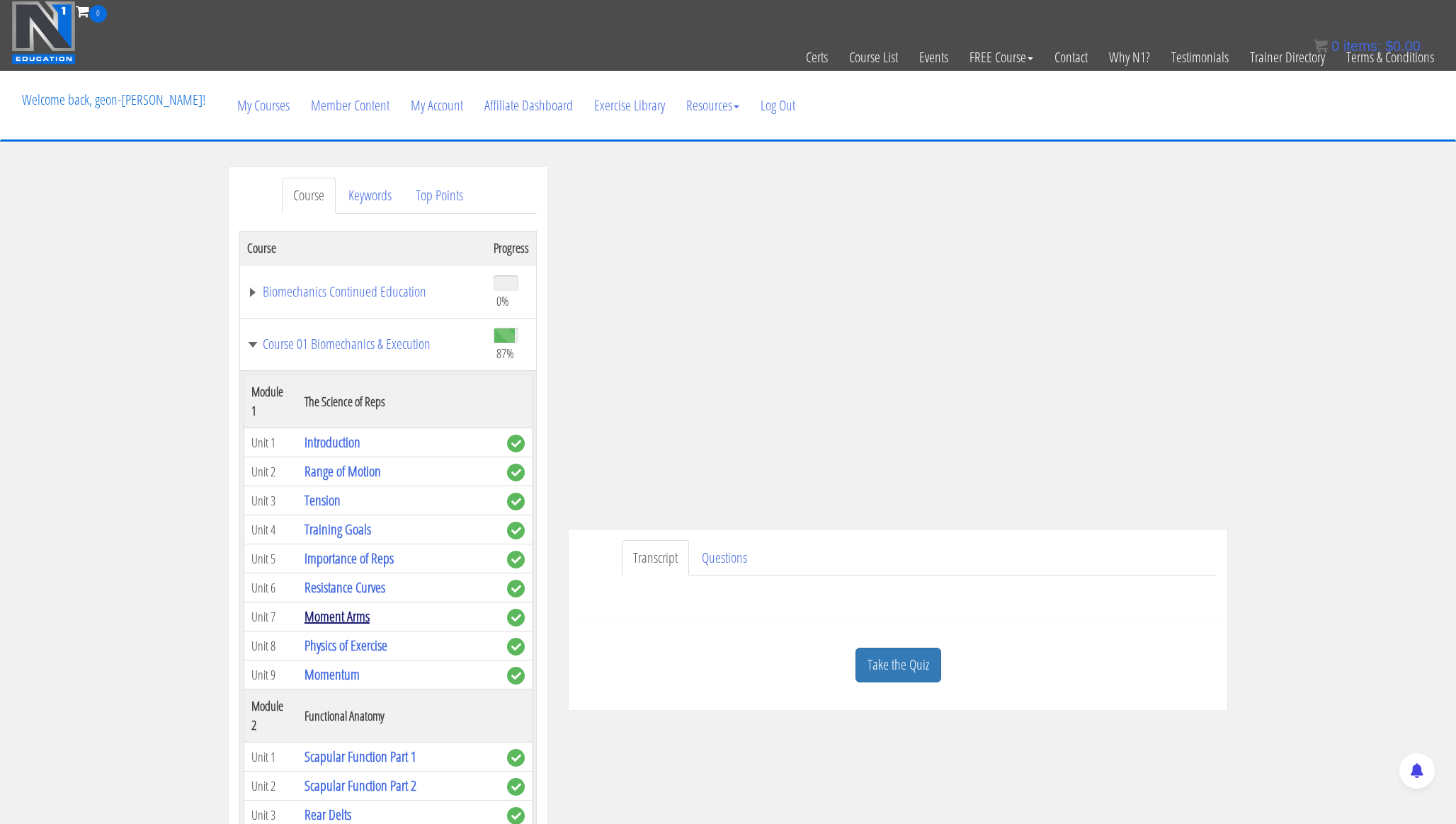
click at [359, 607] on link "Moment Arms" at bounding box center [338, 616] width 65 height 19
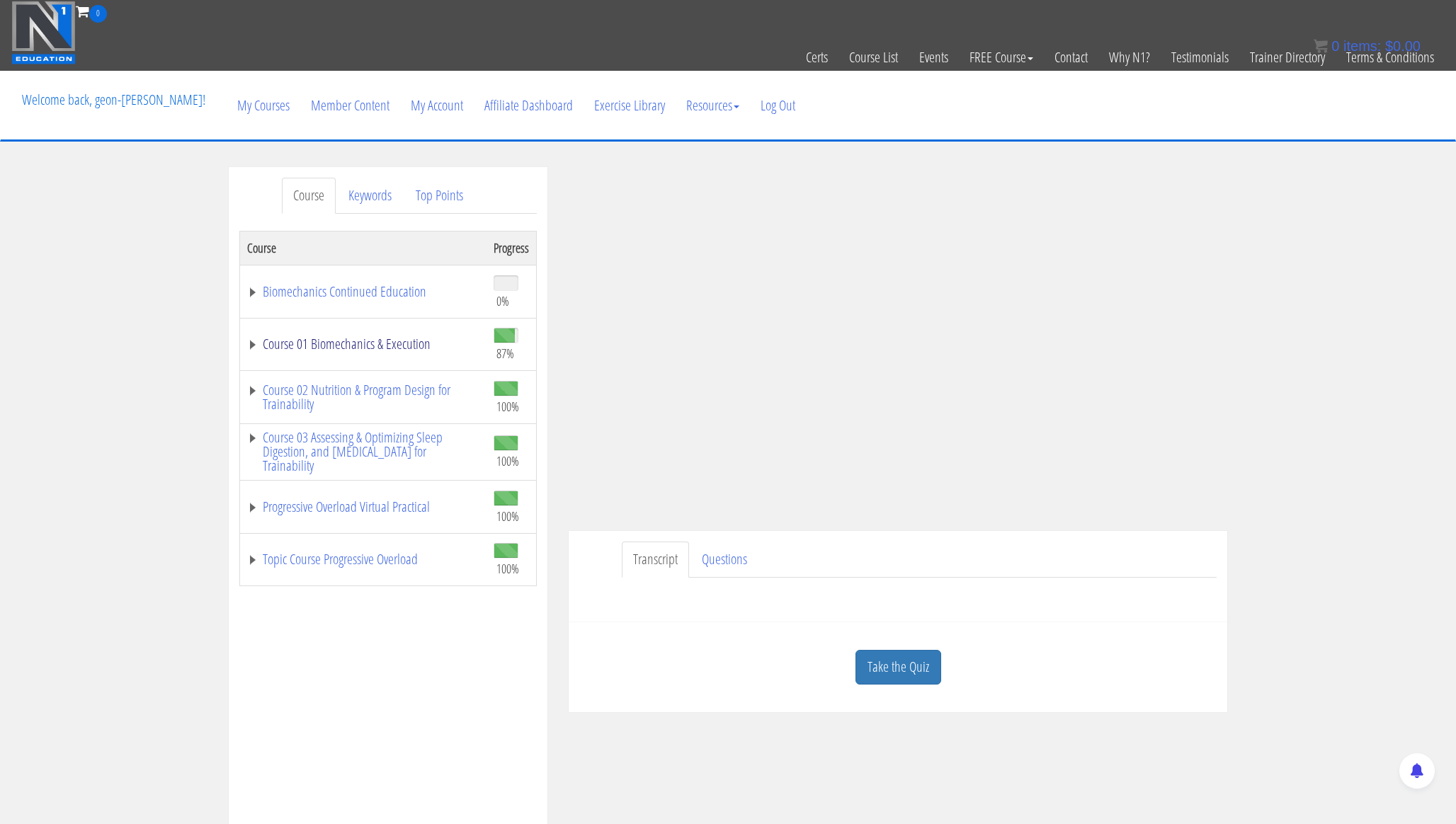
click at [387, 349] on link "Course 01 Biomechanics & Execution" at bounding box center [363, 344] width 232 height 14
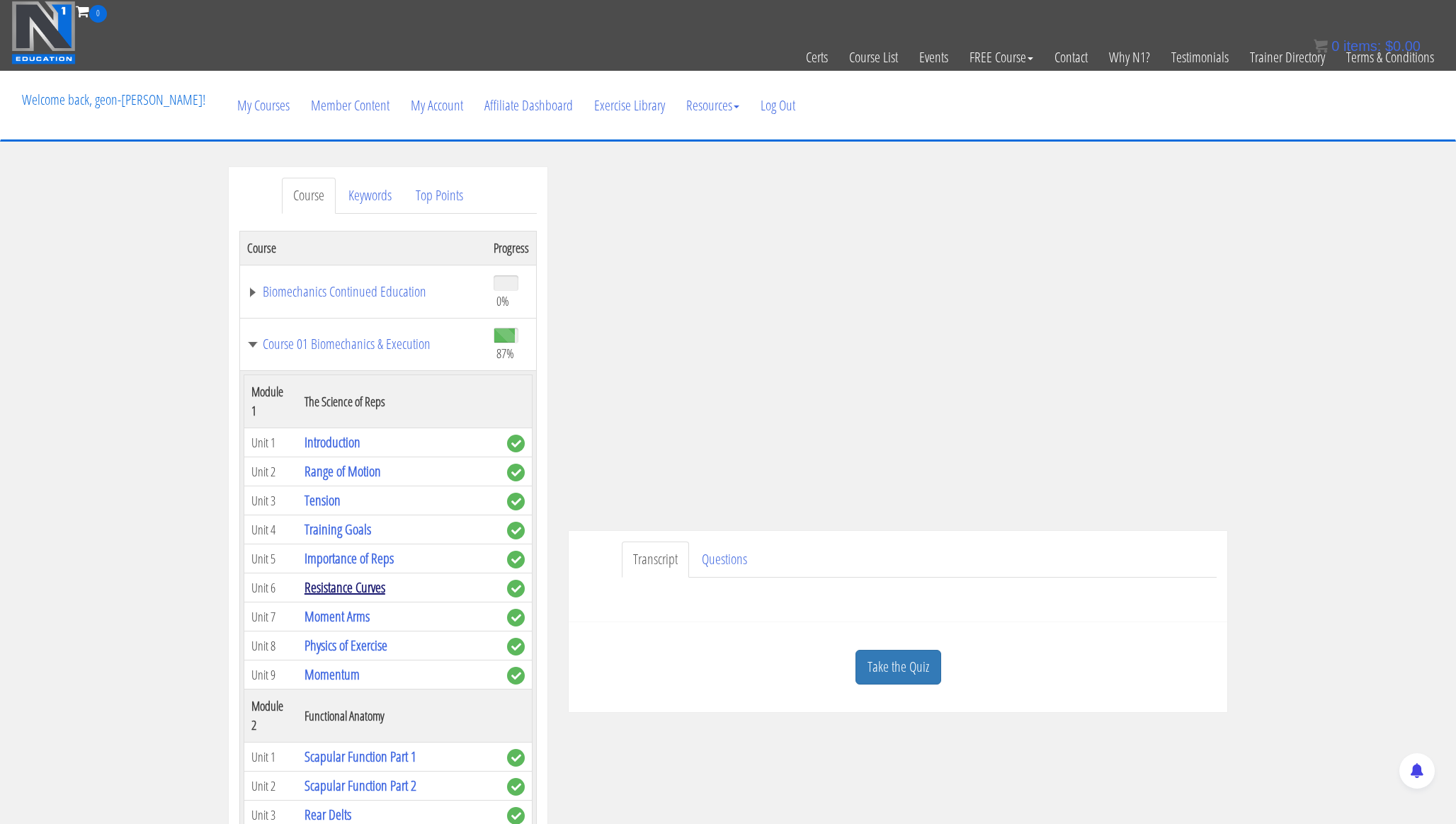
click at [368, 578] on link "Resistance Curves" at bounding box center [345, 587] width 81 height 19
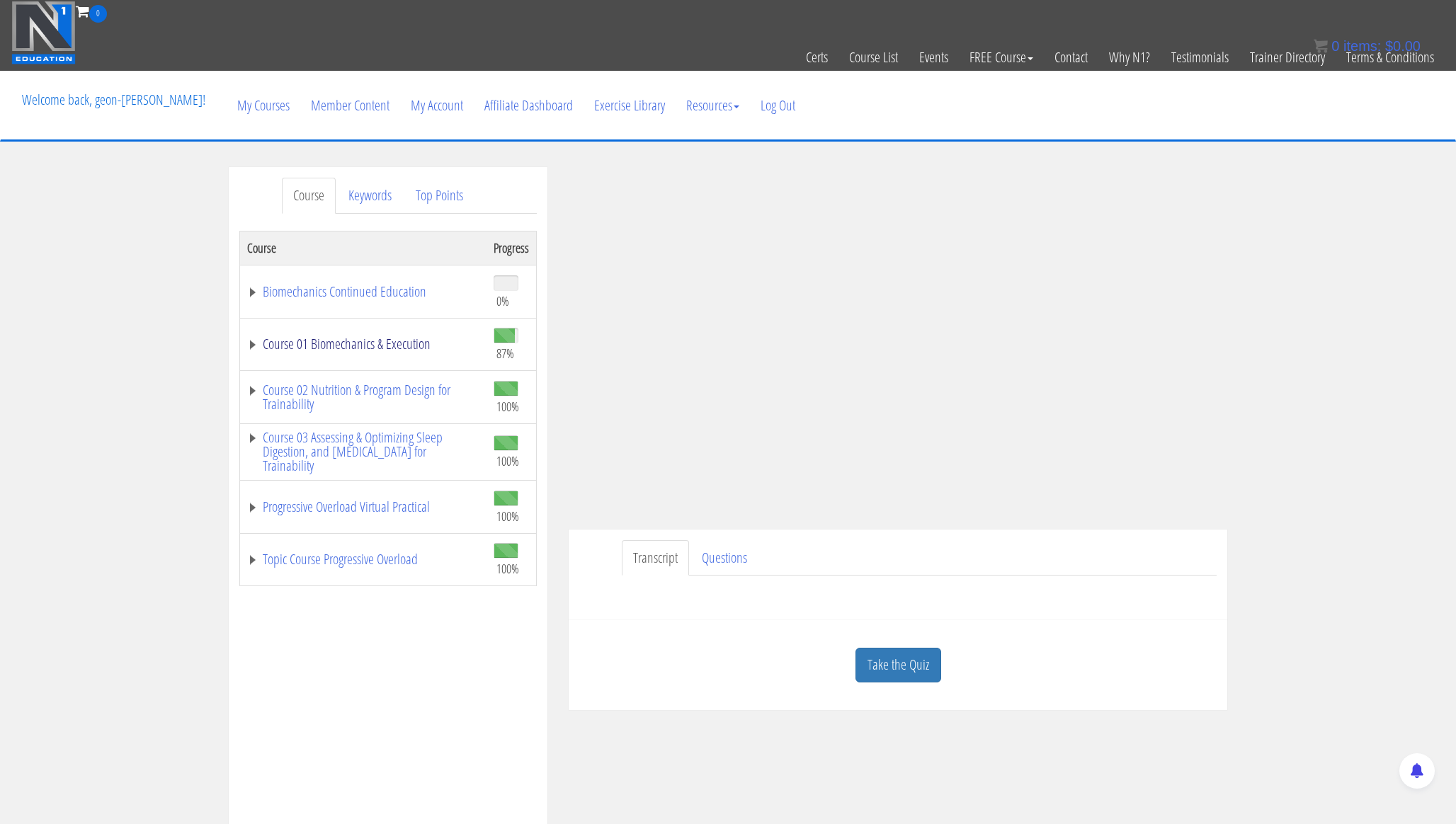
click at [405, 338] on link "Course 01 Biomechanics & Execution" at bounding box center [363, 344] width 232 height 14
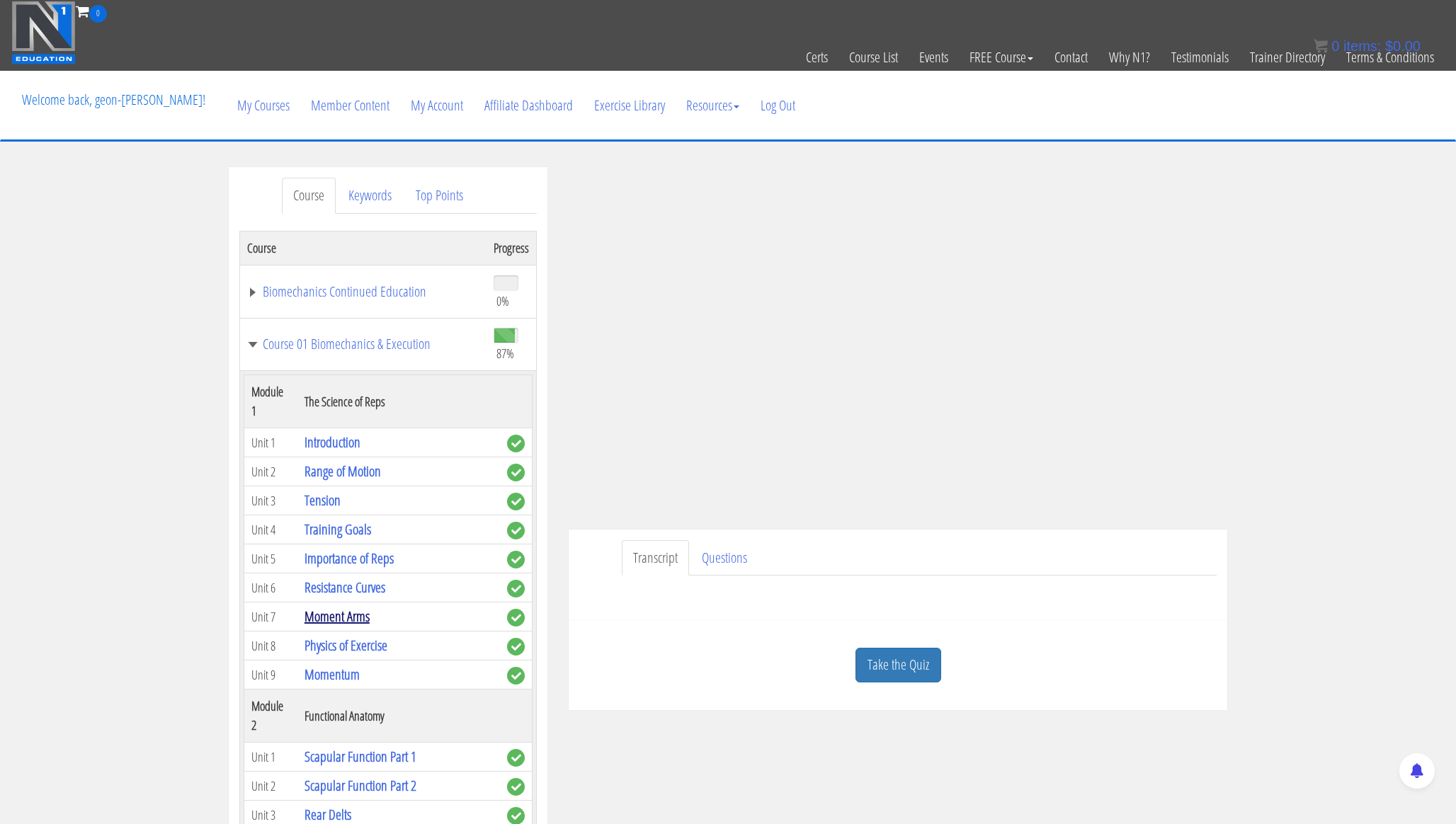
click at [348, 607] on link "Moment Arms" at bounding box center [338, 616] width 65 height 19
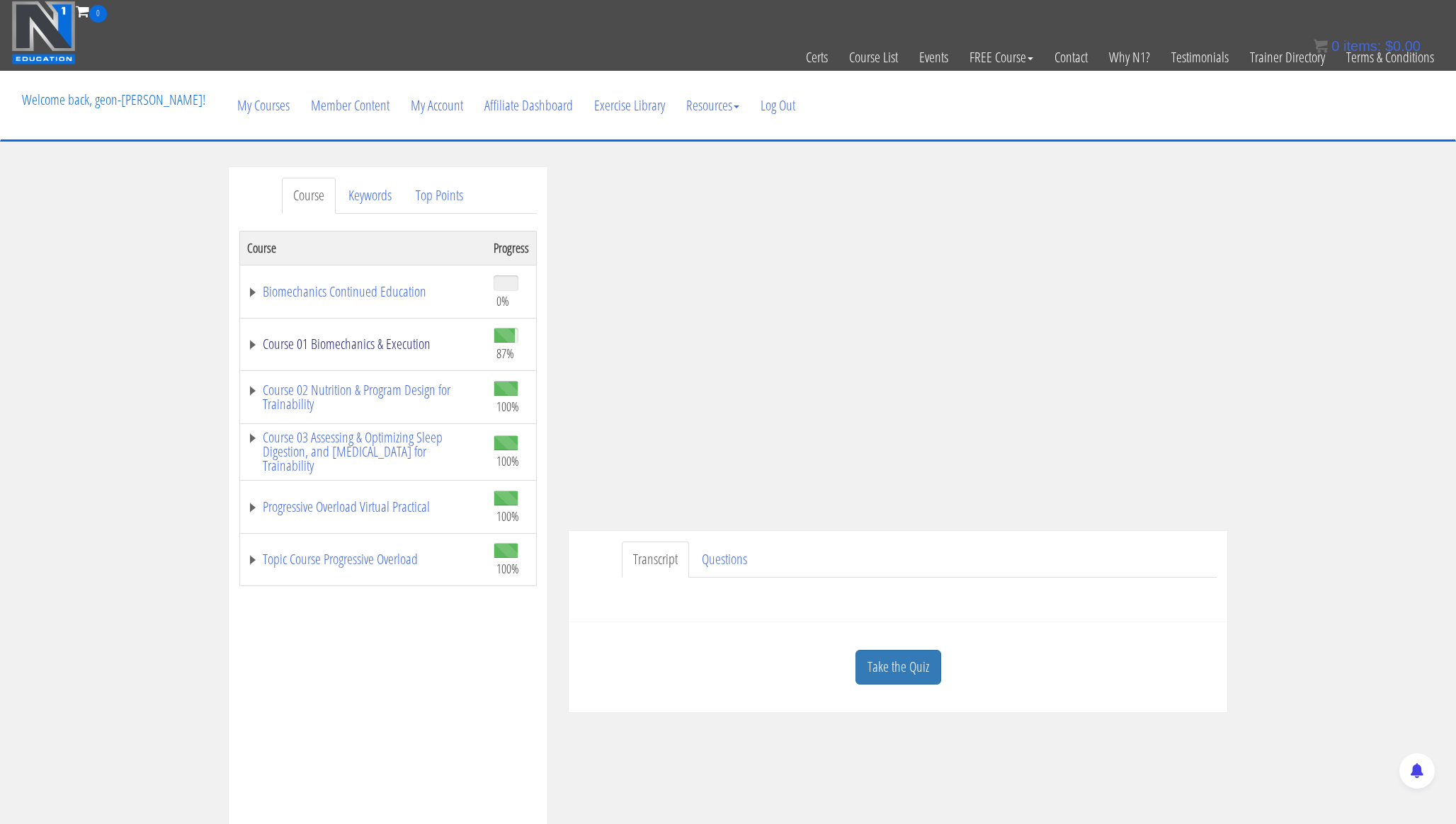
click at [389, 339] on link "Course 01 Biomechanics & Execution" at bounding box center [363, 344] width 232 height 14
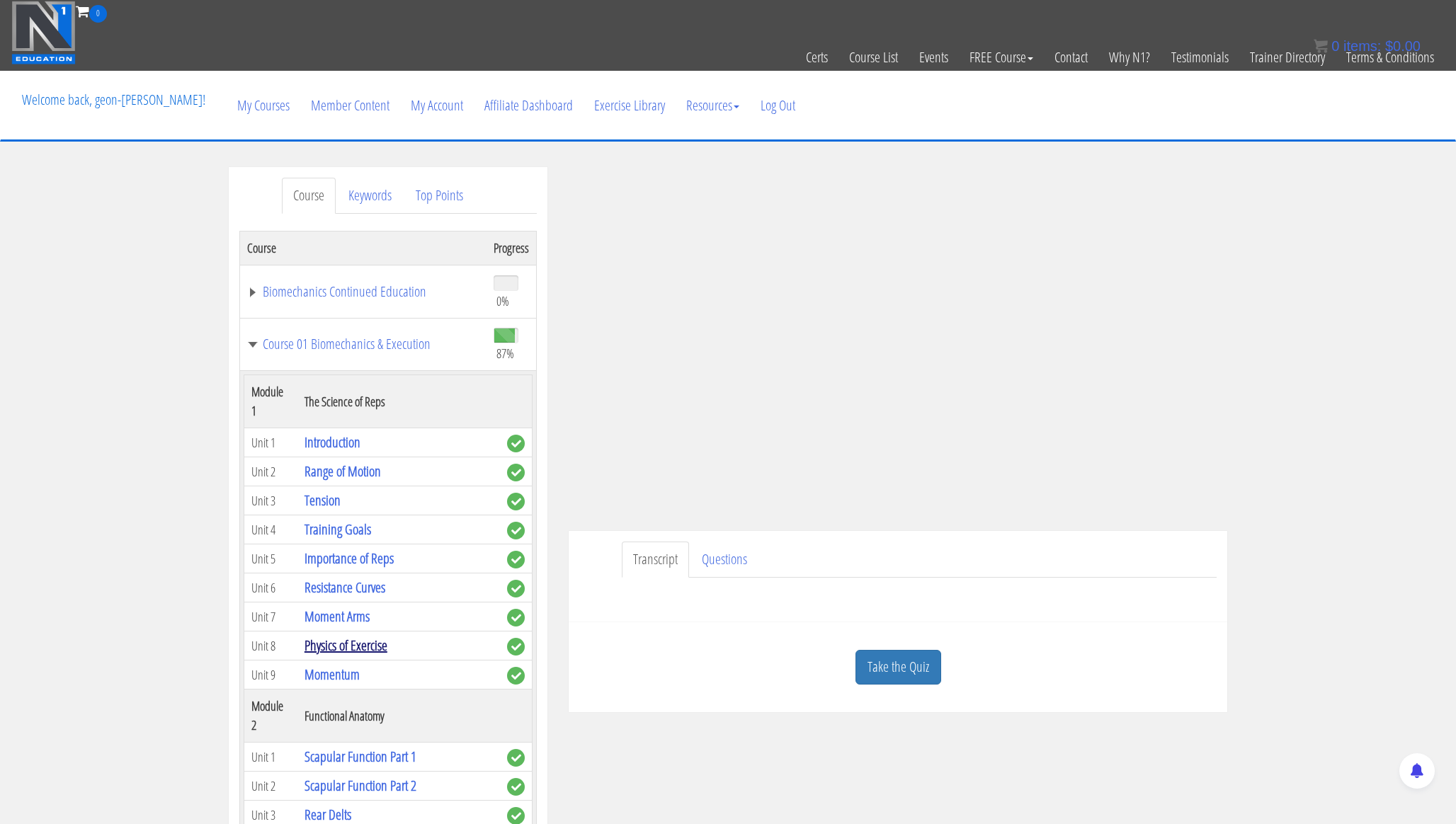
click at [351, 636] on link "Physics of Exercise" at bounding box center [346, 646] width 83 height 19
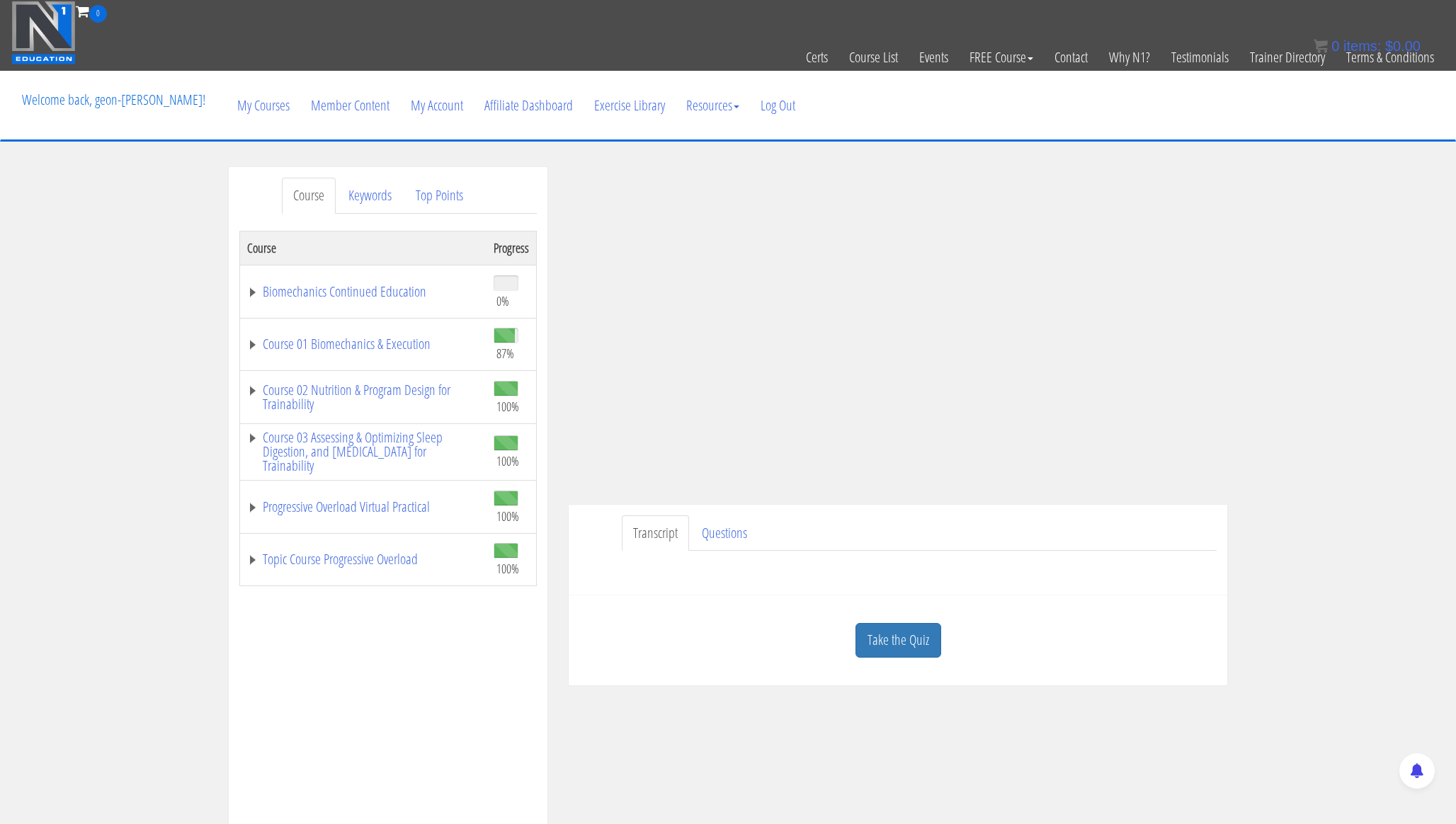
click at [1330, 328] on div "Course Keywords Top Points Course Progress Biomechanics Continued Education 0% …" at bounding box center [728, 567] width 1456 height 800
click at [317, 337] on link "Course 01 Biomechanics & Execution" at bounding box center [363, 344] width 232 height 14
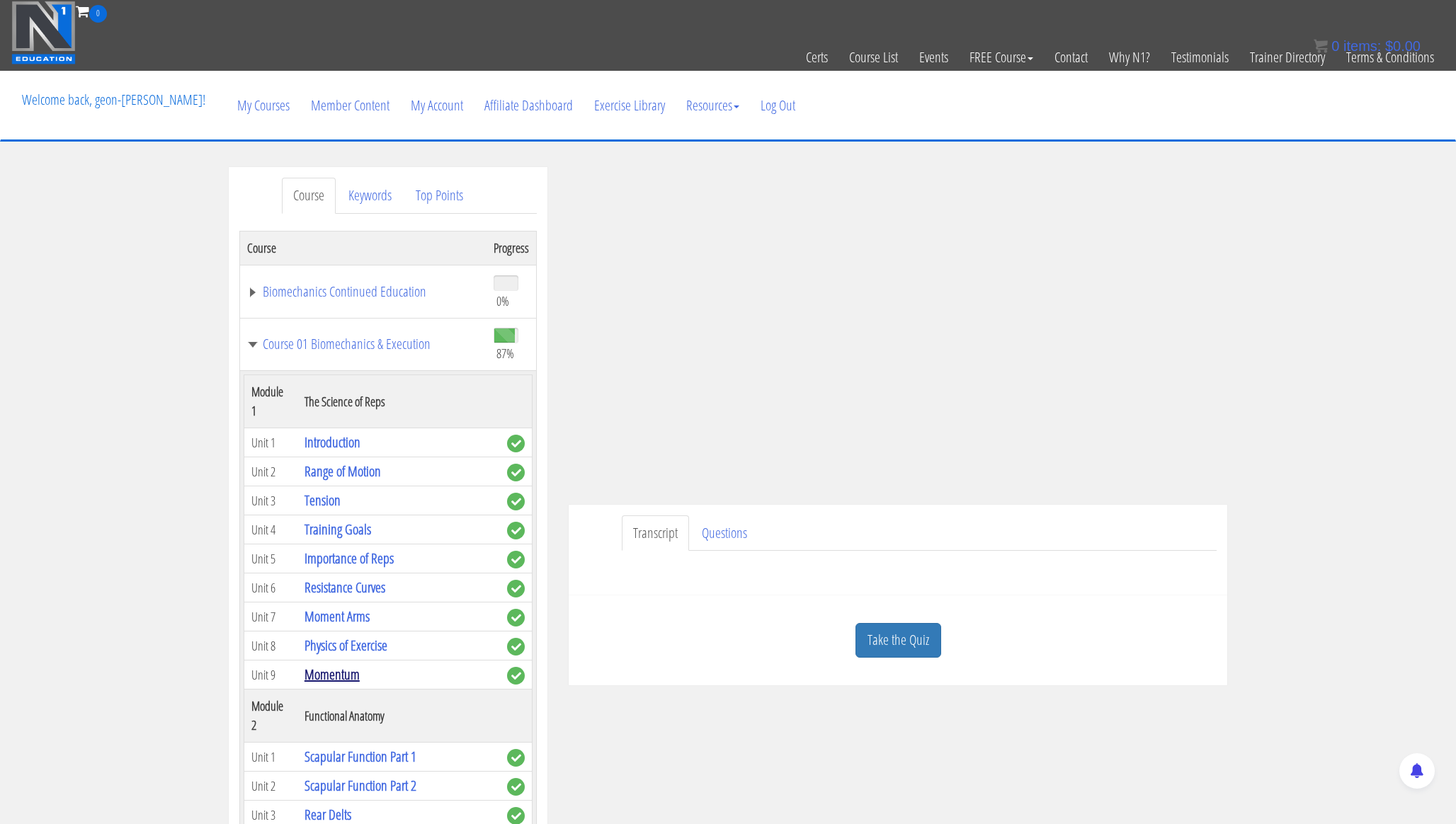
click at [349, 665] on link "Momentum" at bounding box center [332, 674] width 55 height 19
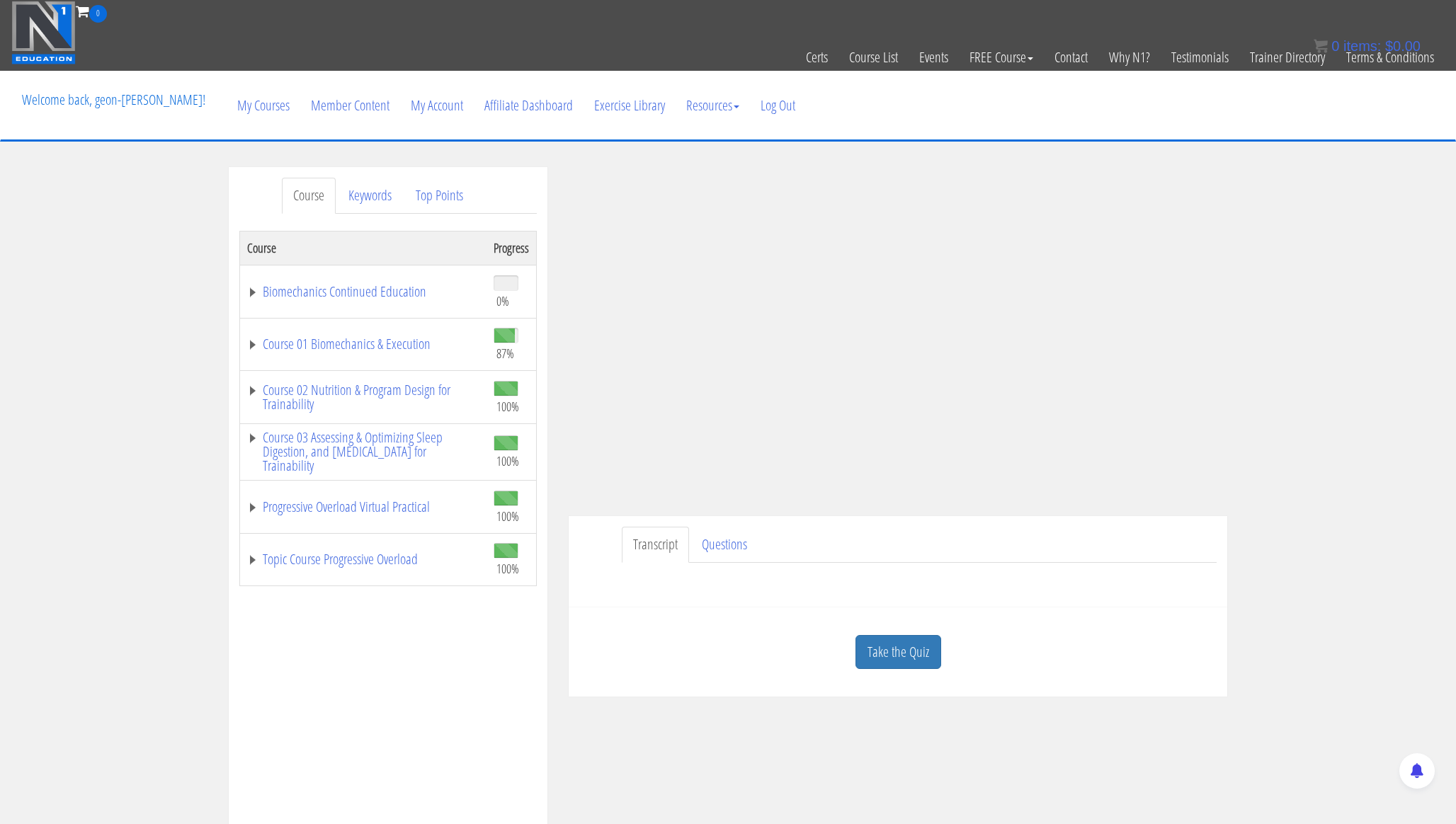
click at [360, 331] on td "Course 01 Biomechanics & Execution" at bounding box center [363, 344] width 247 height 53
click at [358, 343] on link "Course 01 Biomechanics & Execution" at bounding box center [363, 344] width 232 height 14
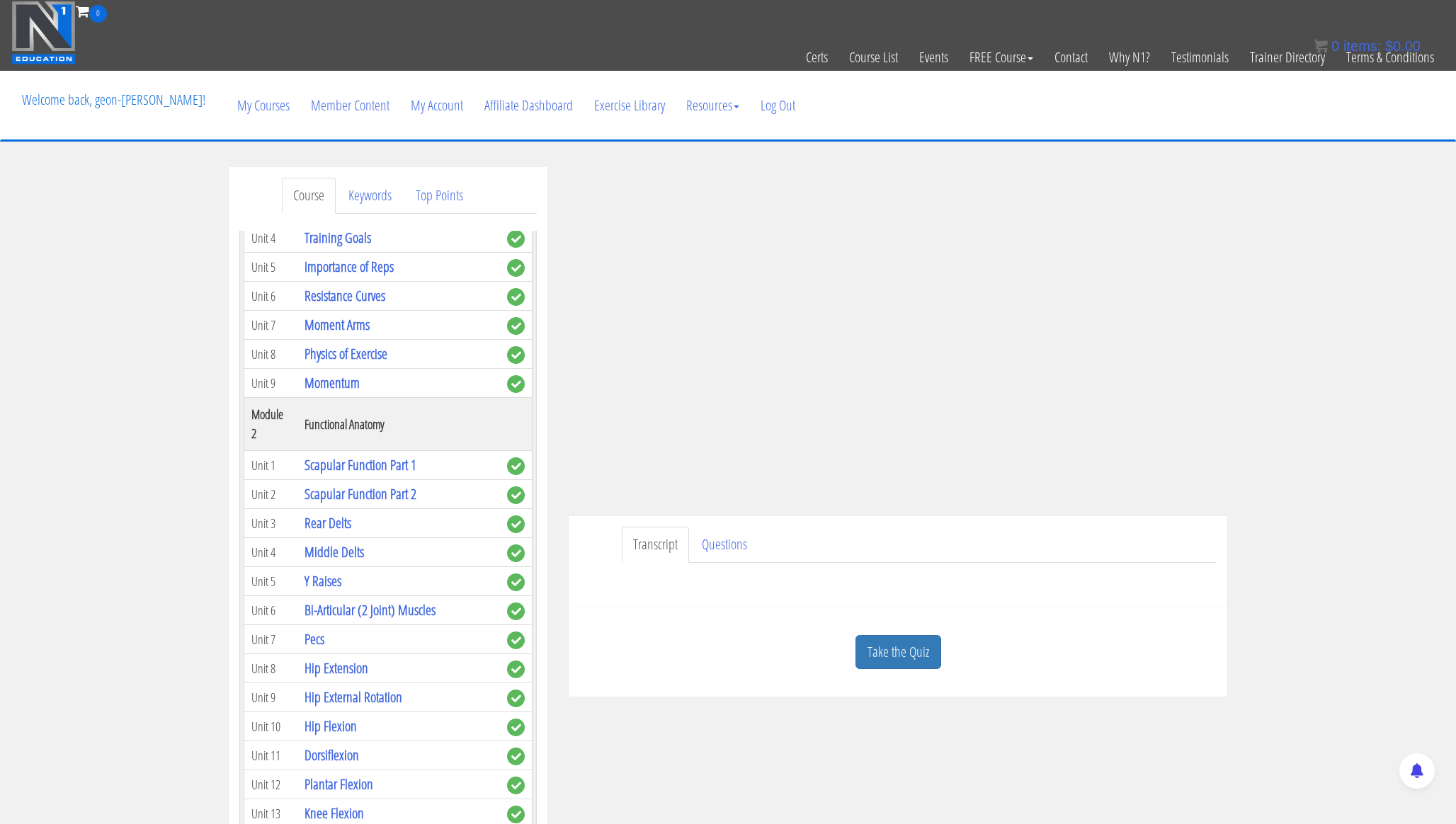
scroll to position [293, 0]
click at [383, 455] on link "Scapular Function Part 1" at bounding box center [361, 464] width 112 height 19
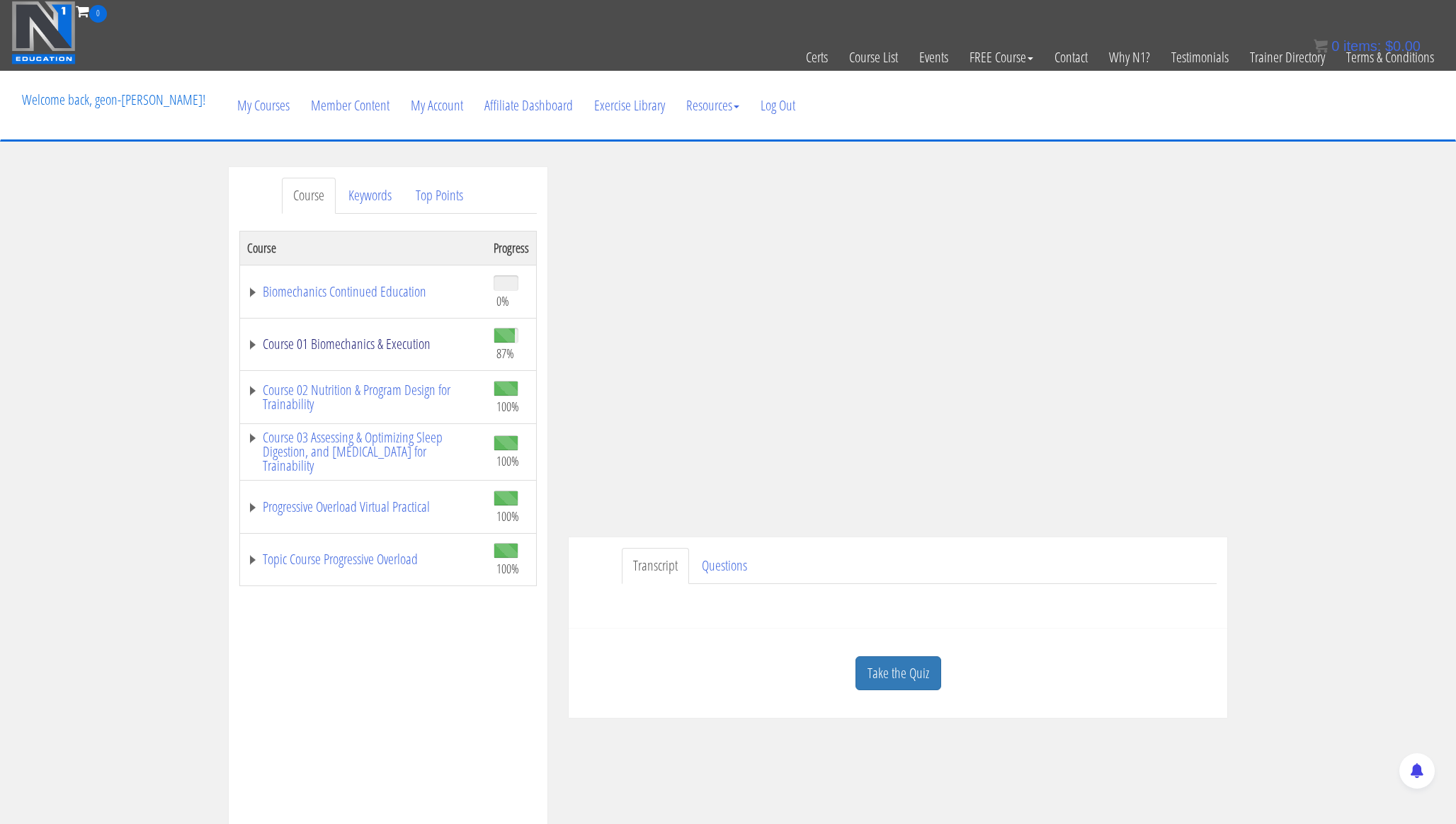
click at [402, 344] on link "Course 01 Biomechanics & Execution" at bounding box center [363, 344] width 232 height 14
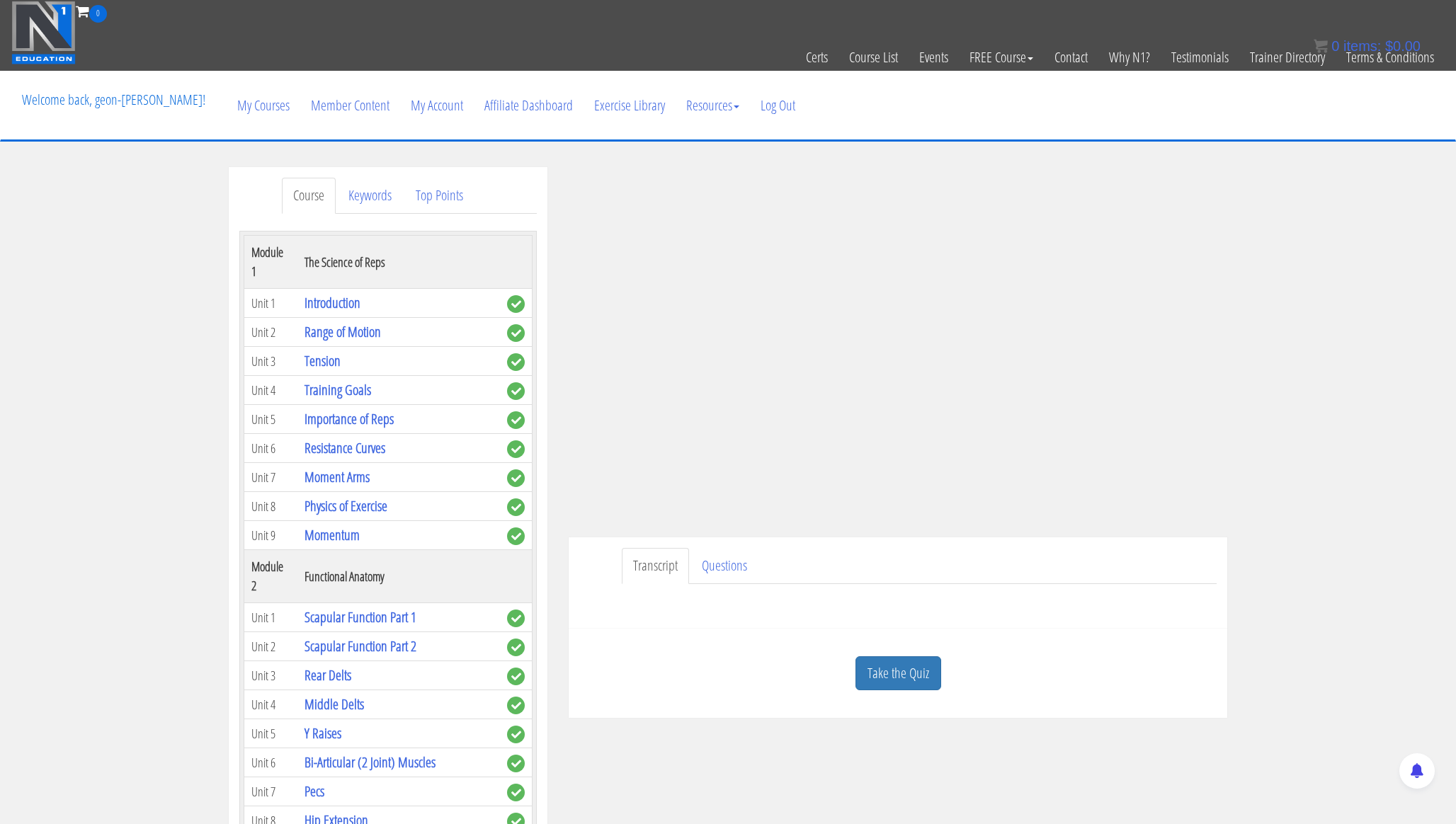
scroll to position [65, 0]
